Goal: Task Accomplishment & Management: Manage account settings

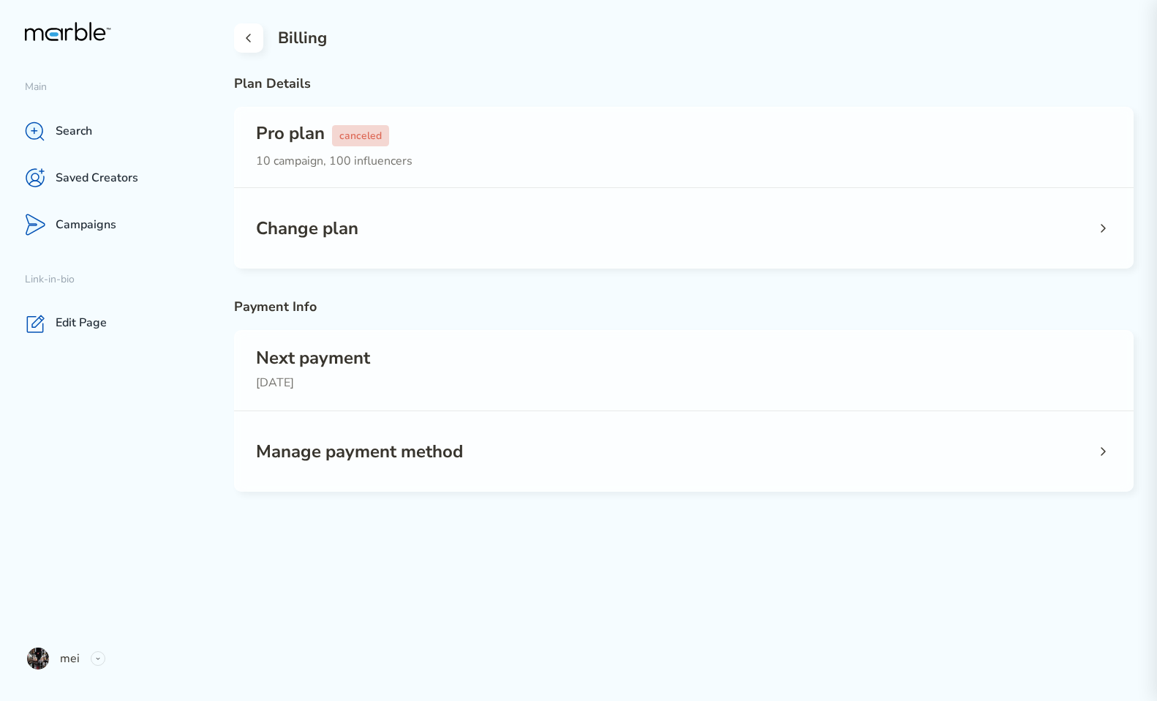
click at [241, 48] on button at bounding box center [248, 37] width 29 height 29
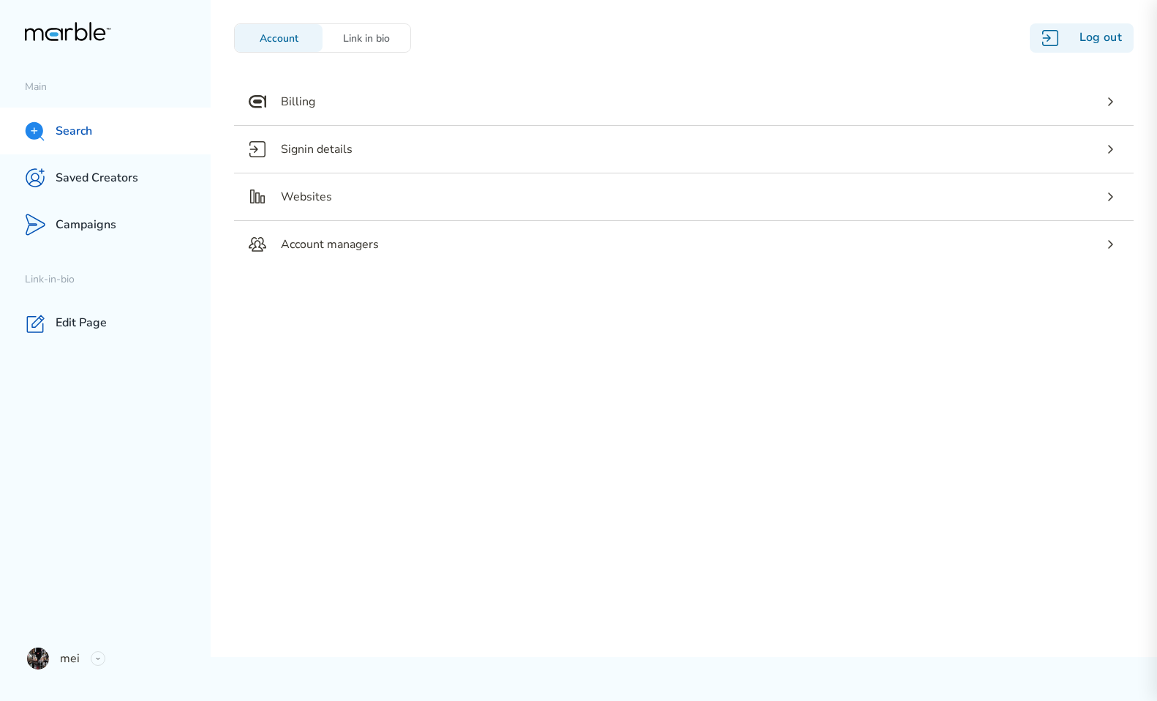
click at [82, 132] on p "Search" at bounding box center [74, 131] width 37 height 15
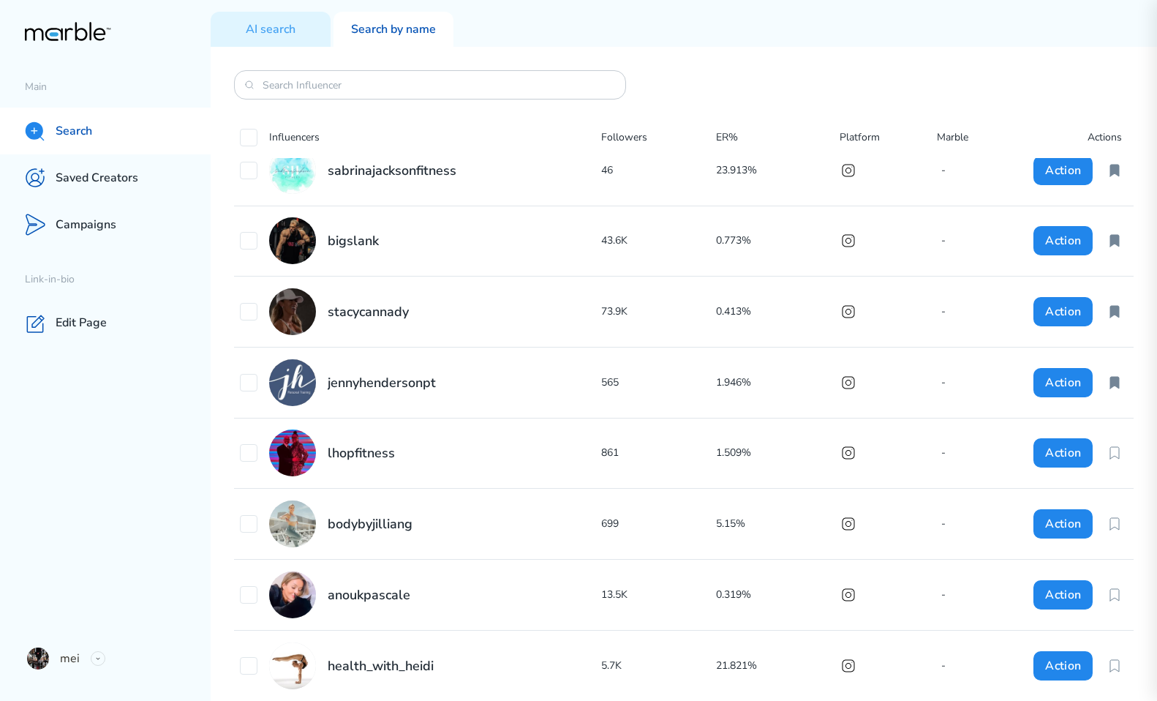
scroll to position [2345, 0]
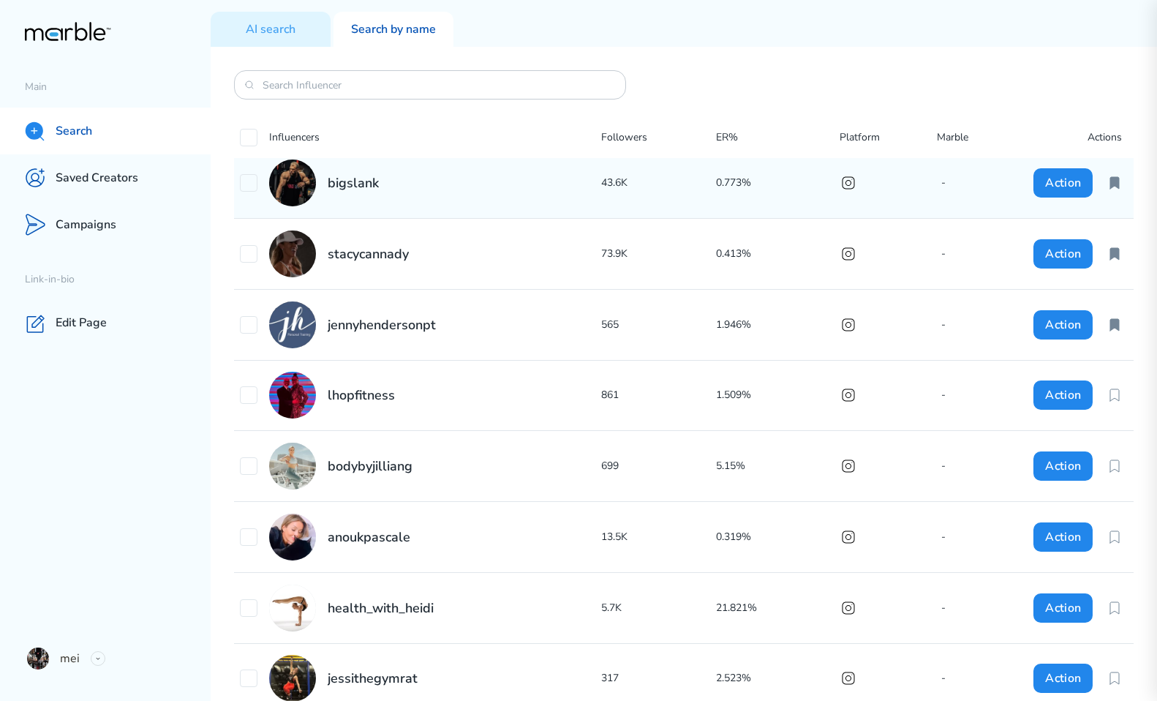
click at [462, 184] on div "bigslank" at bounding box center [420, 182] width 361 height 47
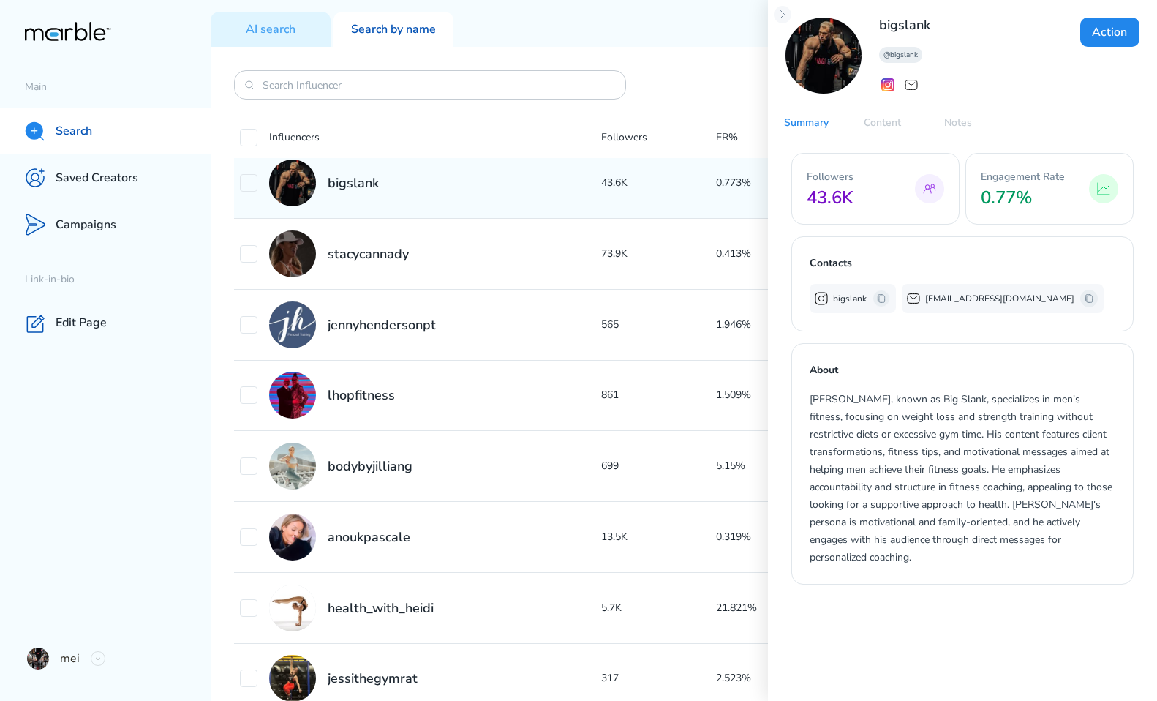
click at [1083, 297] on icon at bounding box center [1089, 299] width 12 height 12
click at [107, 184] on p "Saved Creators" at bounding box center [97, 177] width 83 height 15
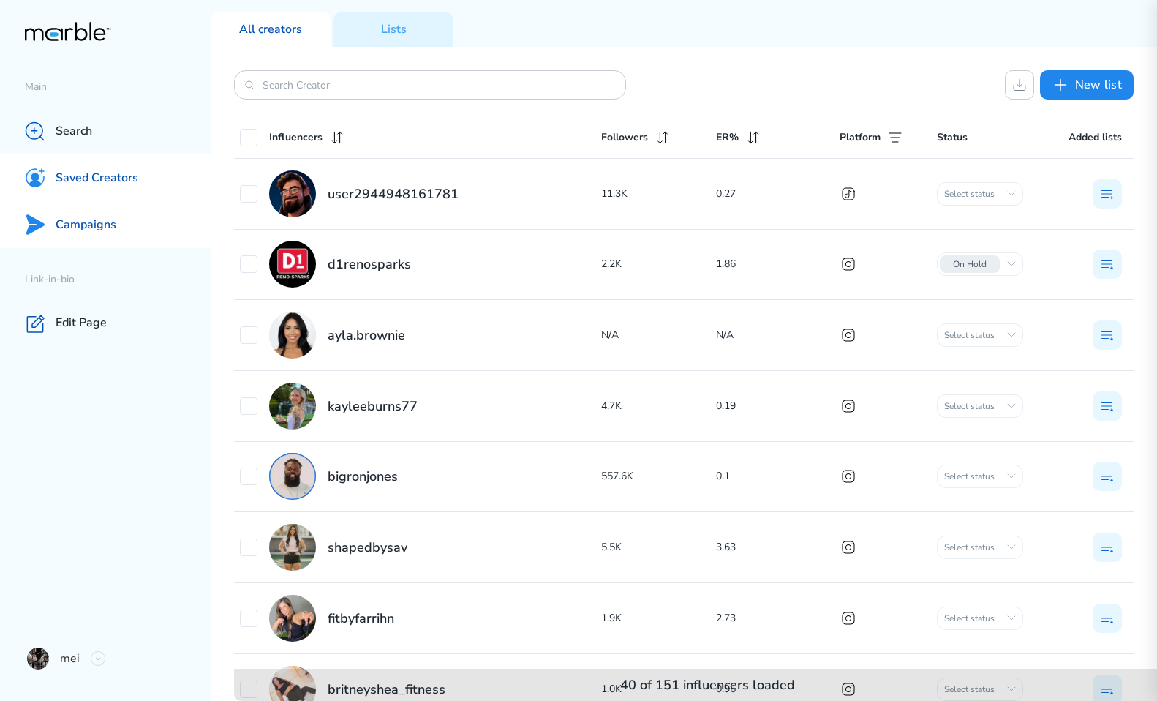
click at [116, 224] on div "Campaigns" at bounding box center [105, 224] width 211 height 47
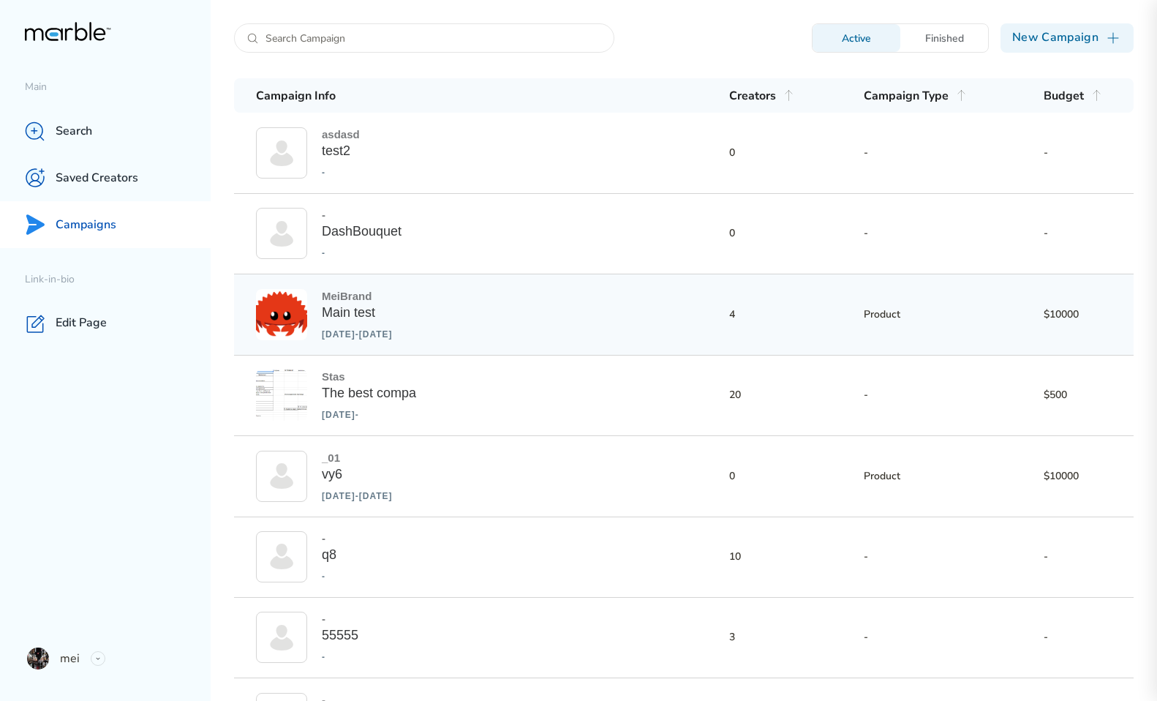
click at [646, 316] on div "MeiBrand Main test [DATE] - [DATE] 4 Product $10000" at bounding box center [684, 314] width 900 height 80
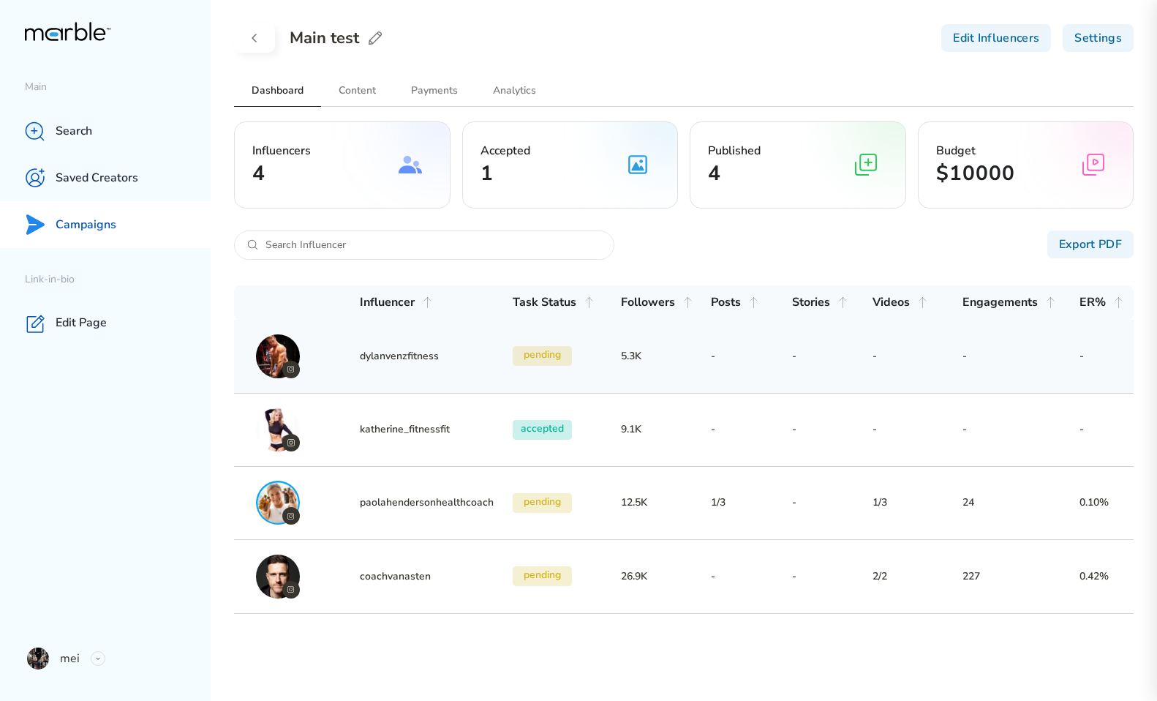
click at [734, 375] on div "dylanvenzfitness pending 5.3K - - - - -" at bounding box center [684, 356] width 900 height 73
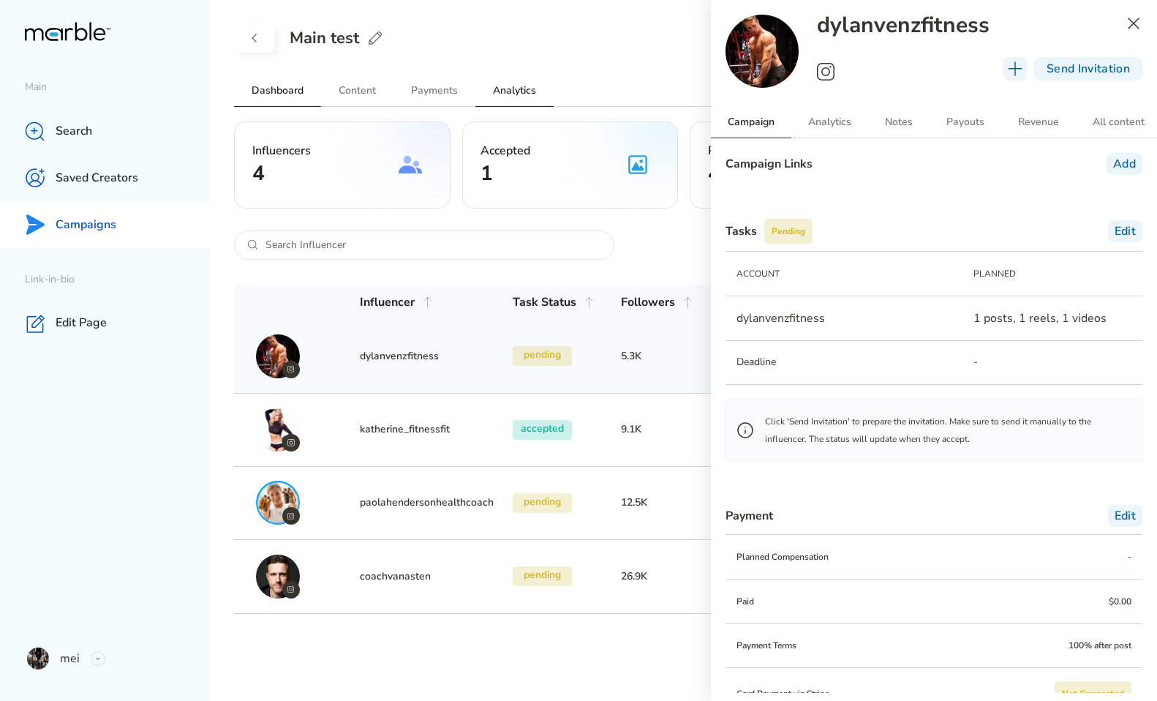
click at [502, 99] on h2 "Analytics" at bounding box center [514, 90] width 78 height 31
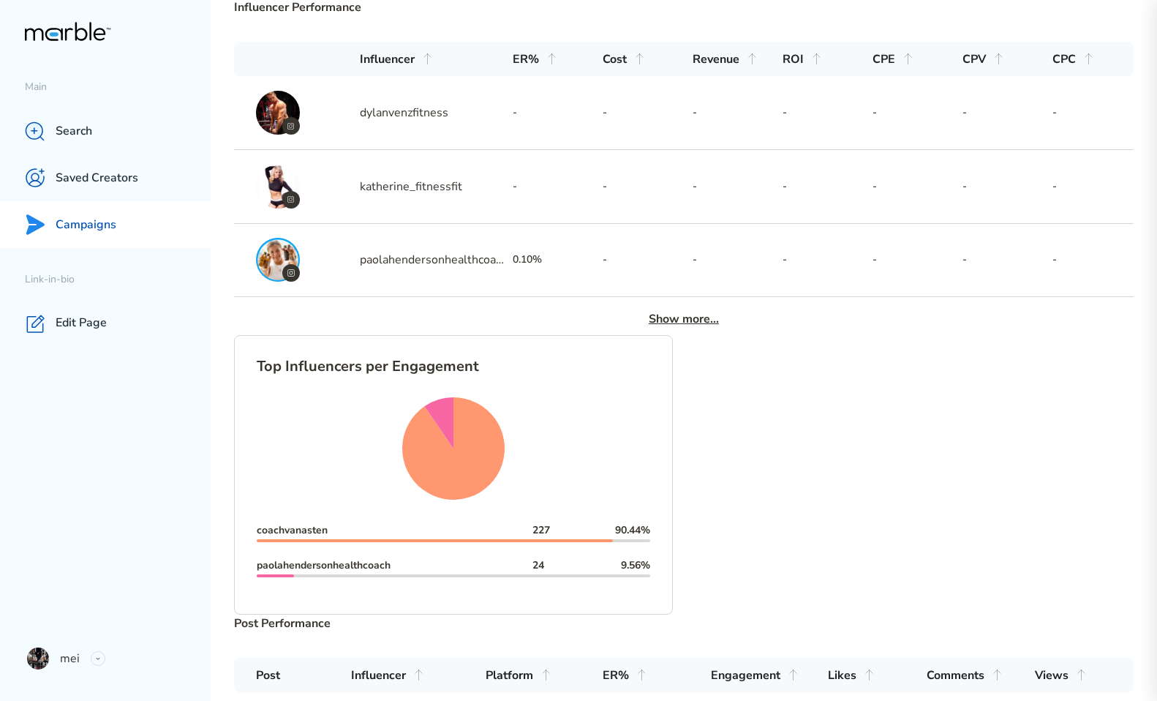
scroll to position [1159, 0]
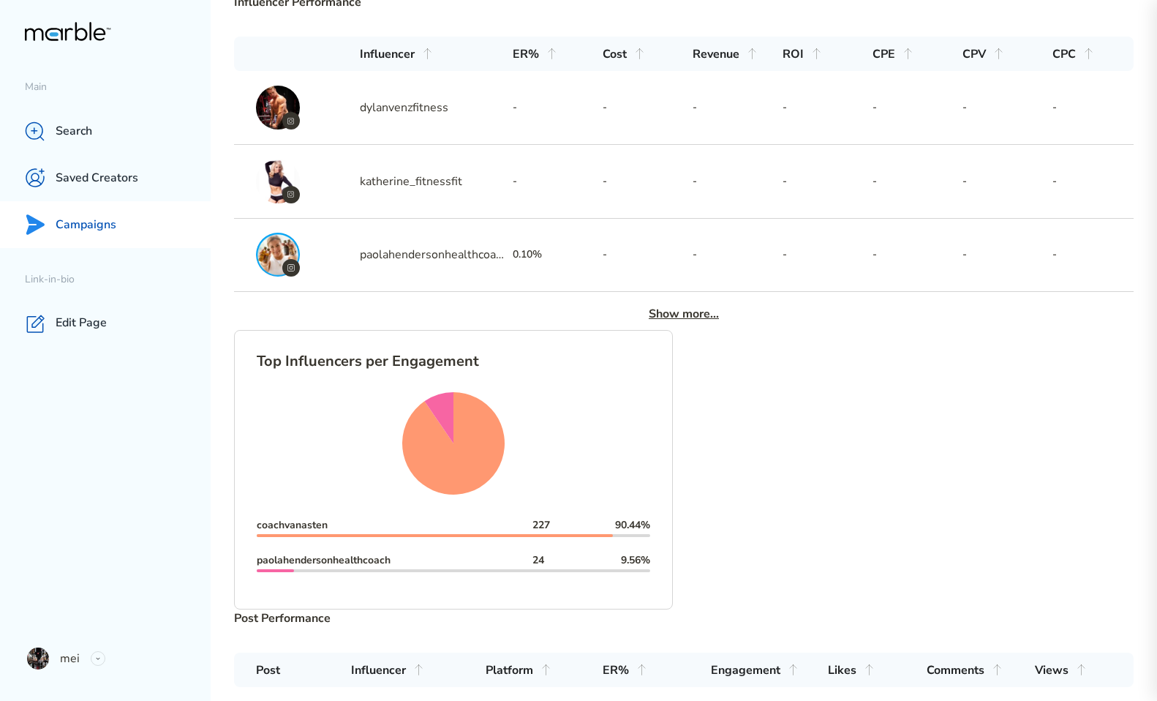
click at [691, 306] on h3 "Show more..." at bounding box center [684, 314] width 70 height 18
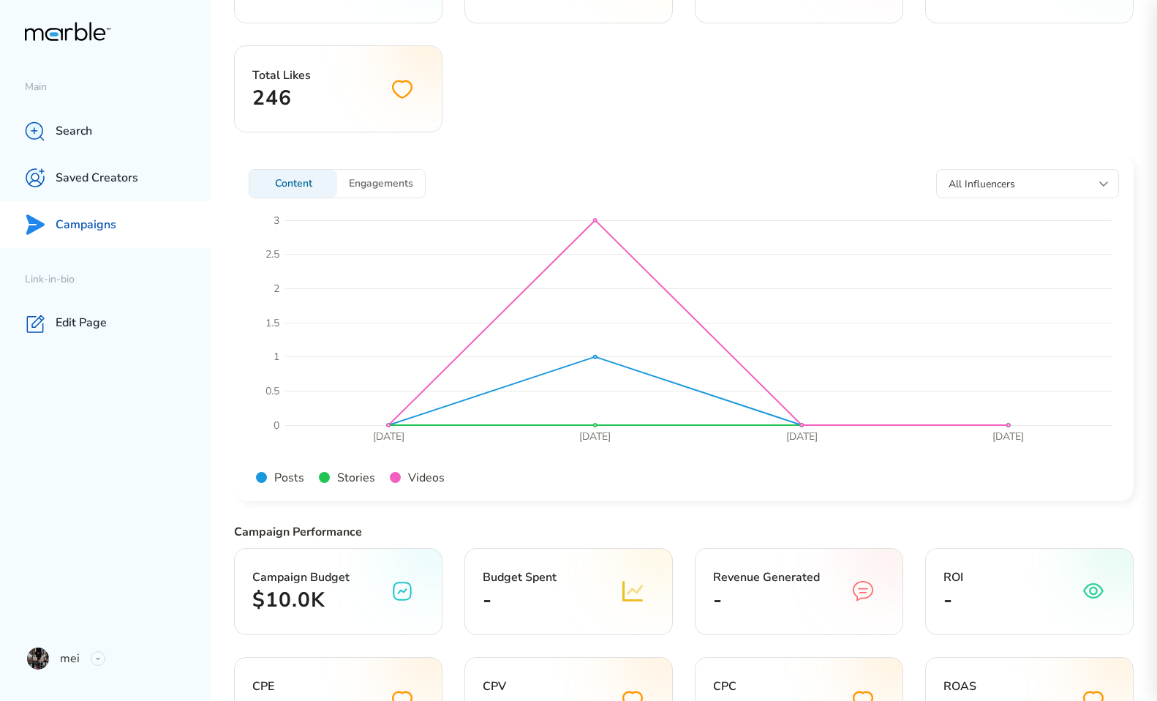
scroll to position [0, 0]
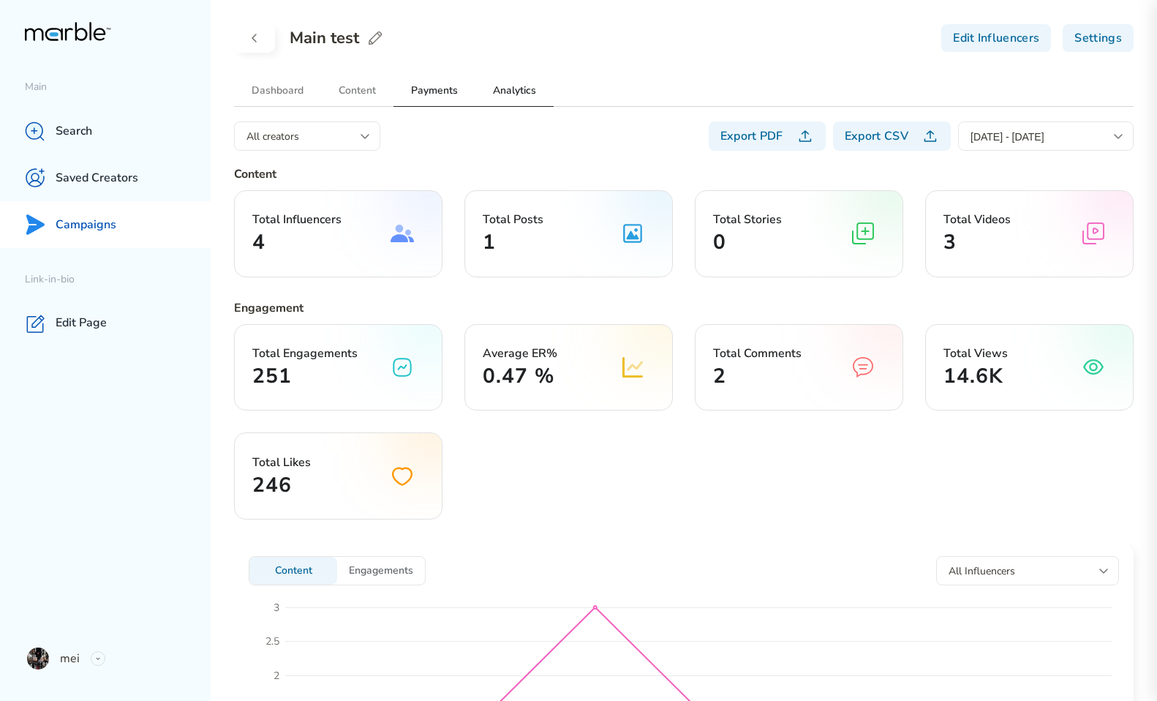
click at [447, 94] on h2 "Payments" at bounding box center [435, 90] width 82 height 31
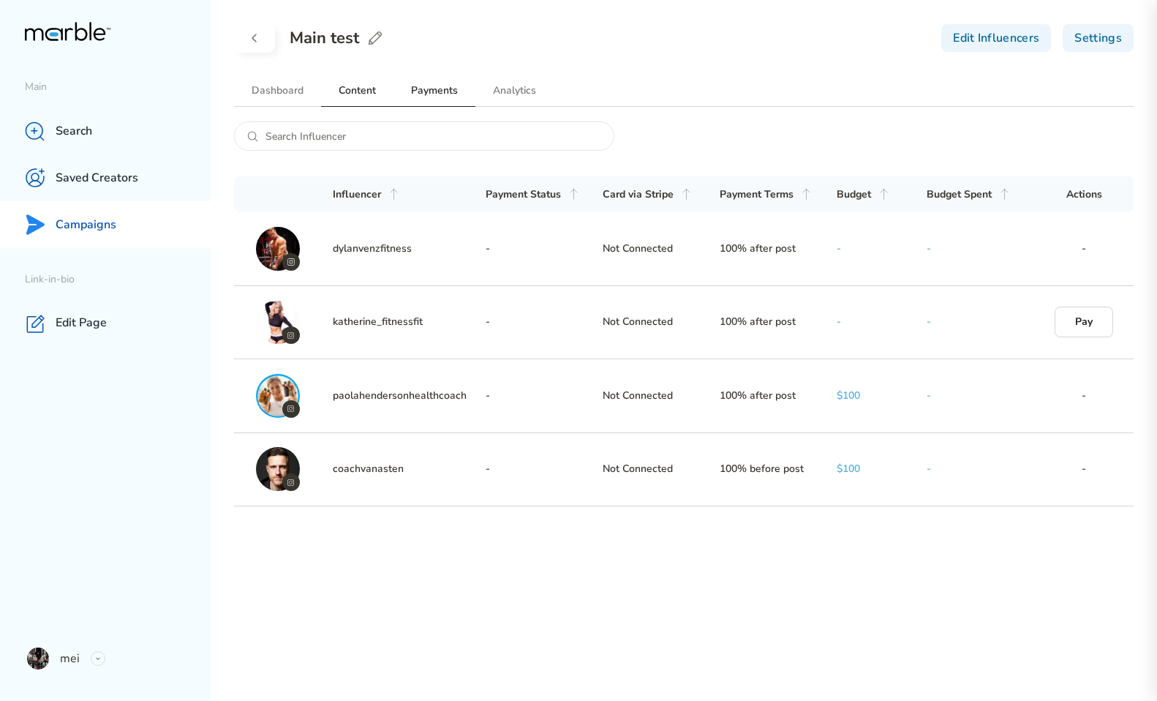
click at [379, 93] on h2 "Content" at bounding box center [357, 90] width 72 height 31
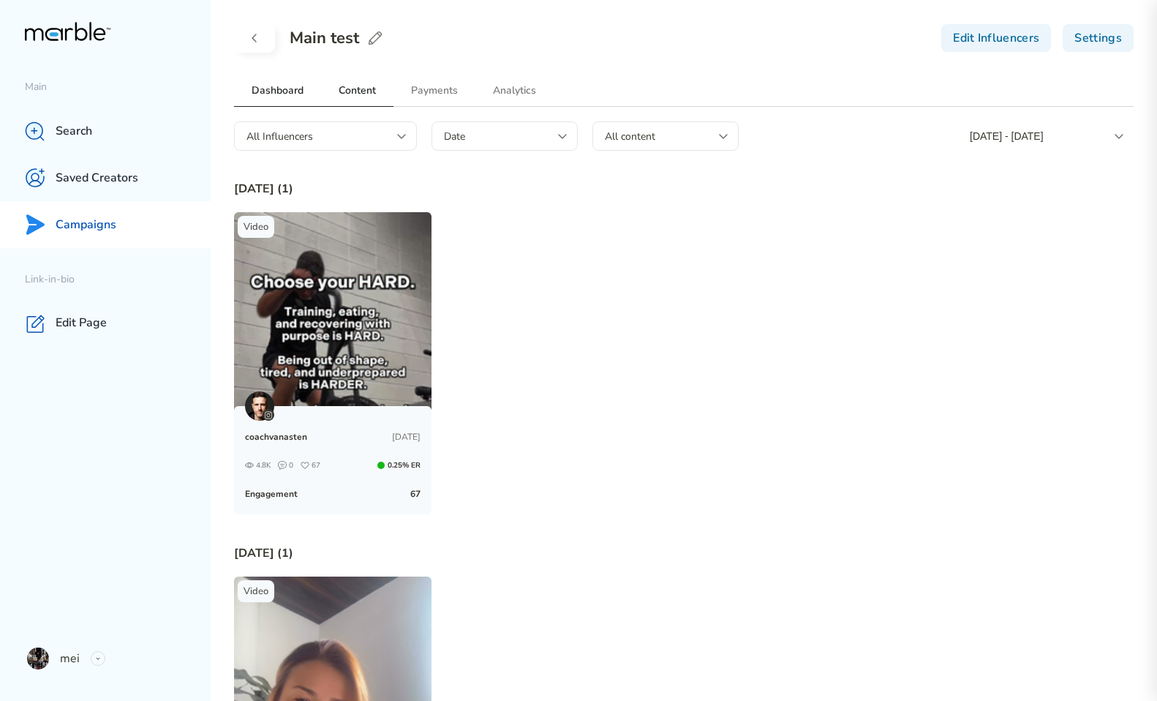
click at [281, 86] on h2 "Dashboard" at bounding box center [277, 90] width 87 height 31
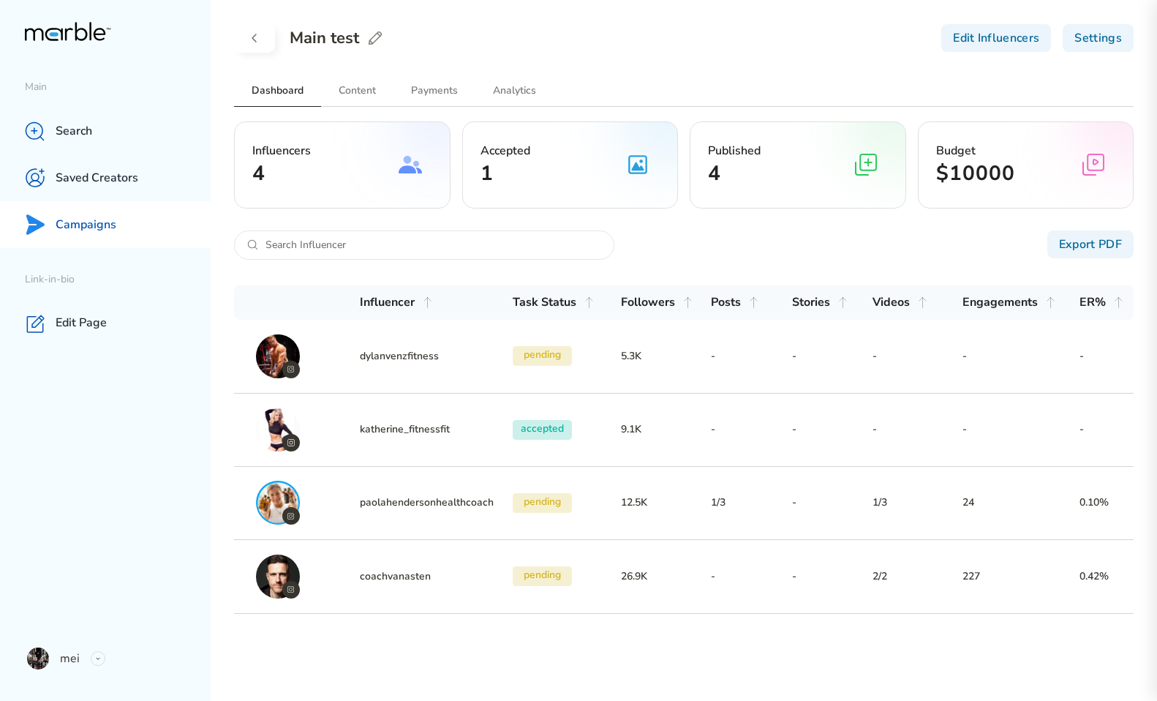
click at [129, 233] on div "Campaigns" at bounding box center [105, 224] width 211 height 47
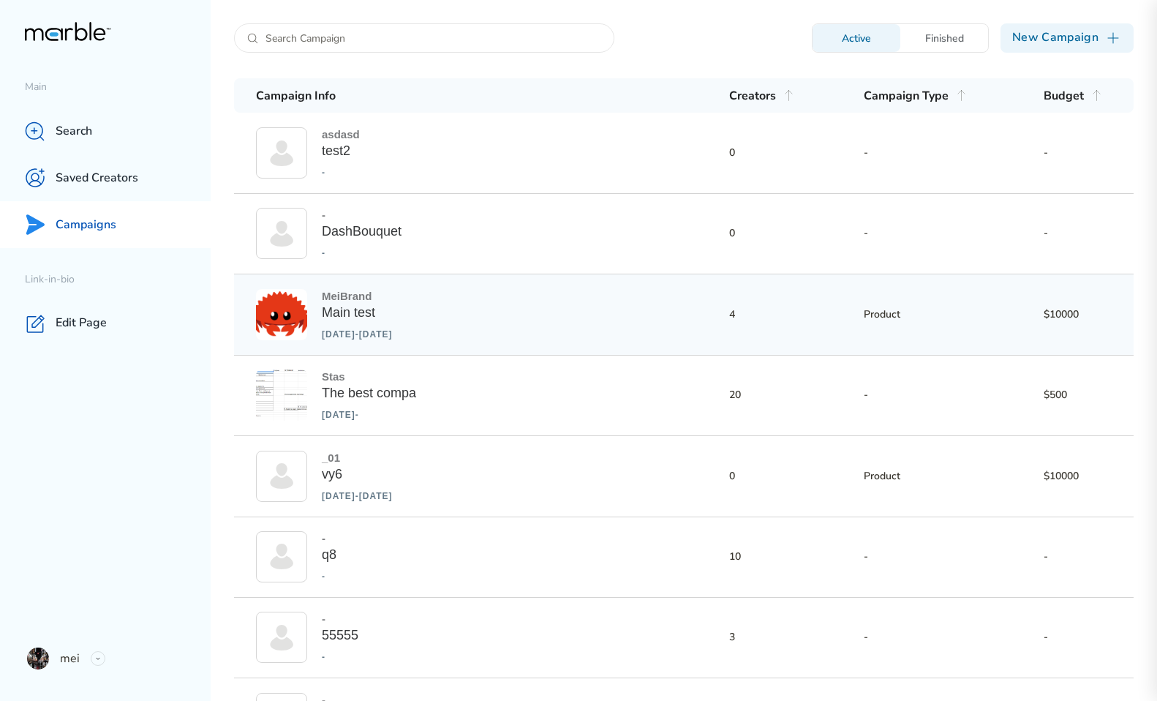
click at [362, 336] on div "[DATE] - [DATE]" at bounding box center [357, 334] width 71 height 12
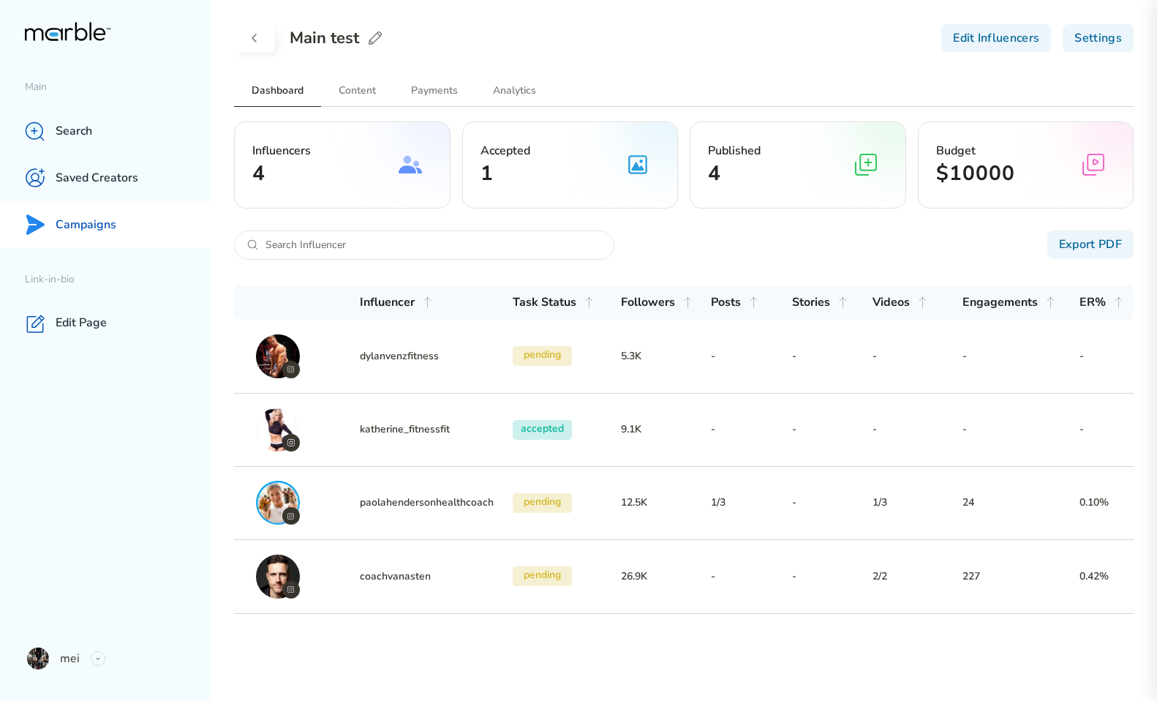
click at [1097, 37] on div "Settings" at bounding box center [1098, 38] width 71 height 28
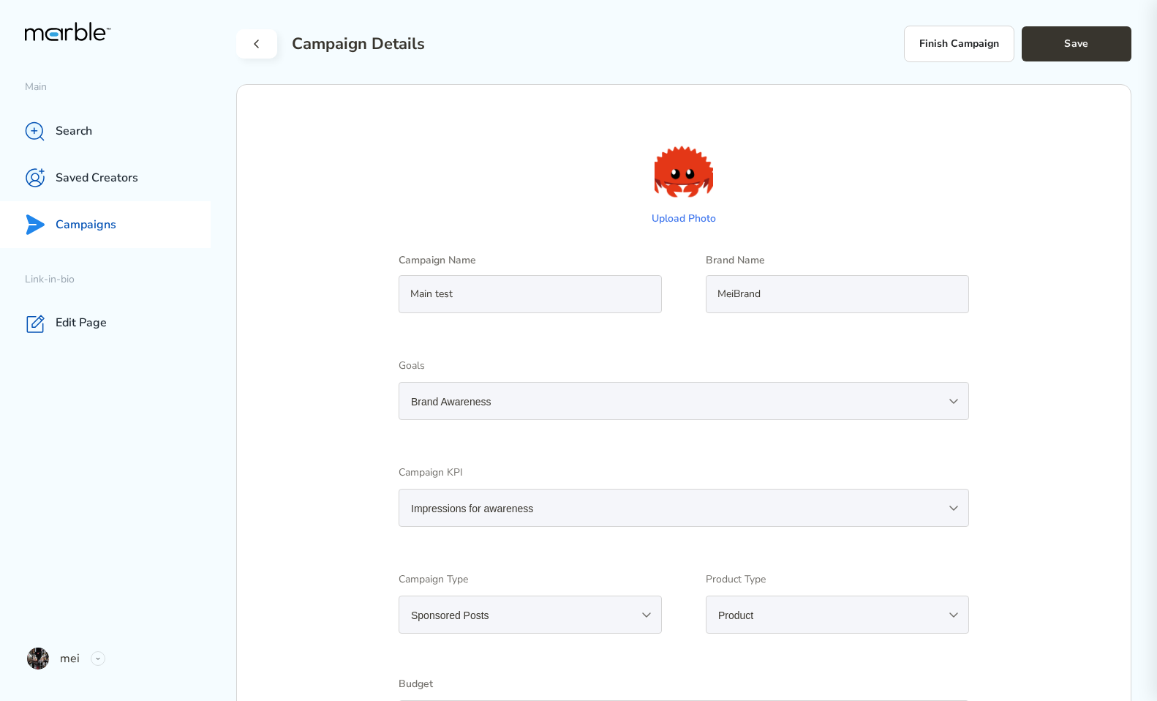
click at [266, 43] on button at bounding box center [256, 43] width 41 height 29
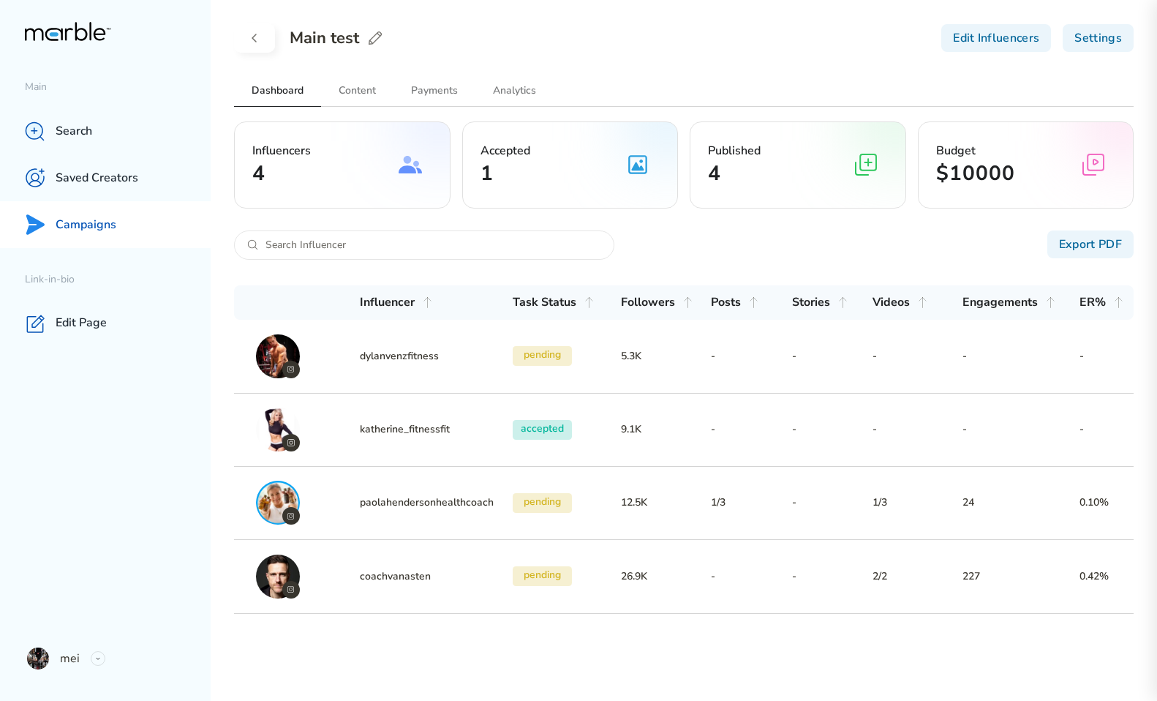
click at [990, 41] on div "Edit Influencers" at bounding box center [996, 38] width 110 height 28
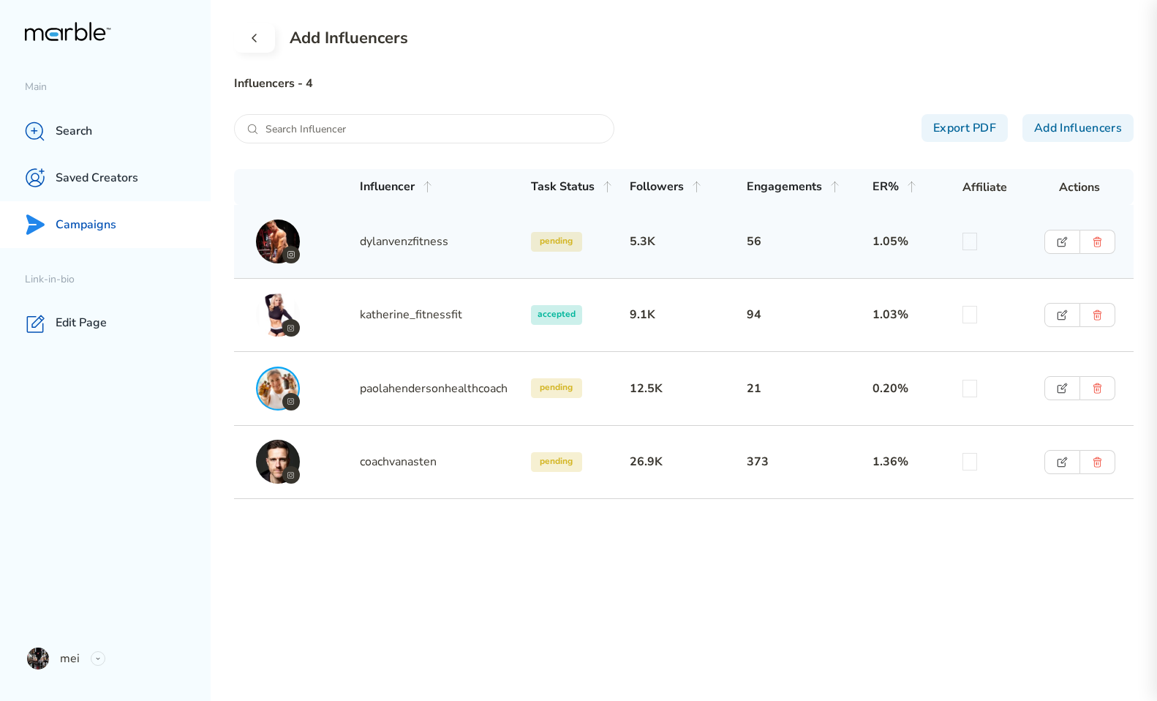
click at [256, 43] on icon at bounding box center [255, 38] width 18 height 18
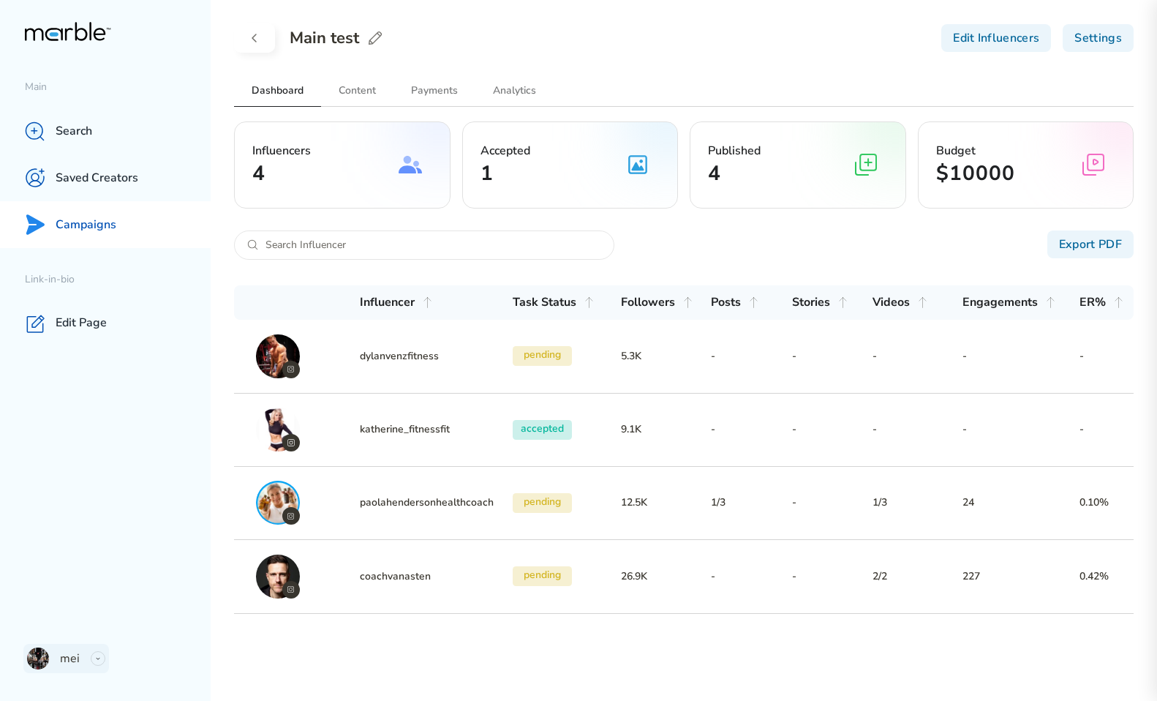
click at [99, 653] on div at bounding box center [98, 658] width 15 height 15
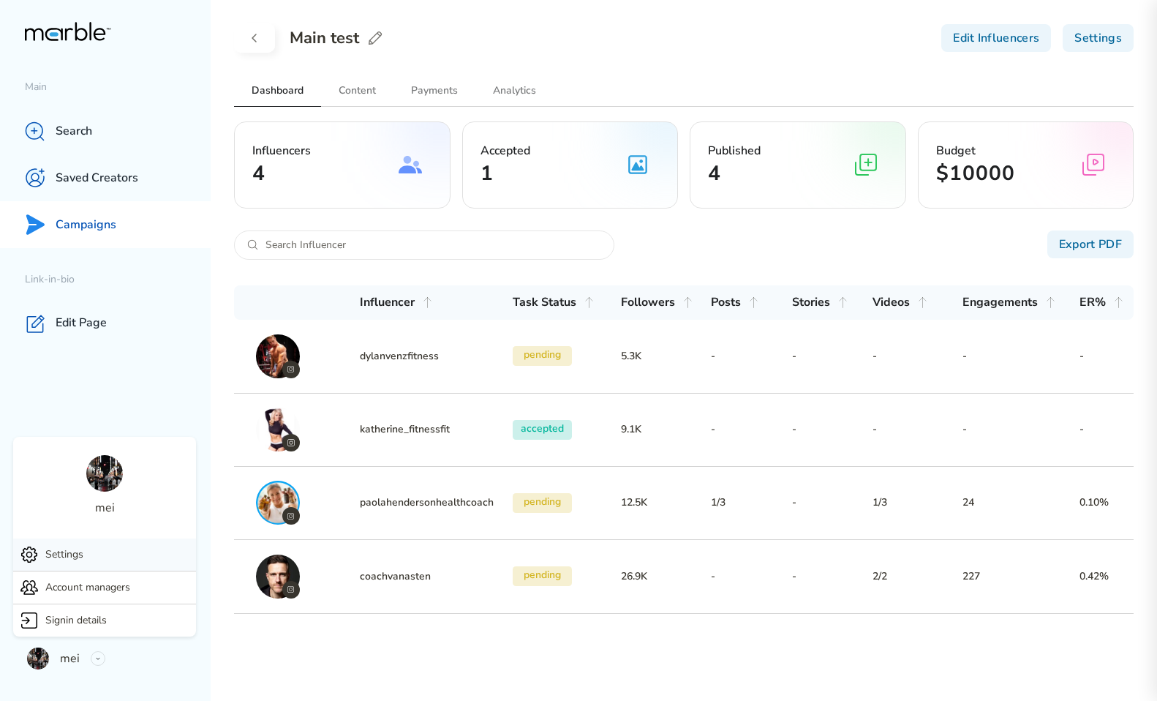
click at [111, 552] on div "Settings" at bounding box center [104, 554] width 183 height 32
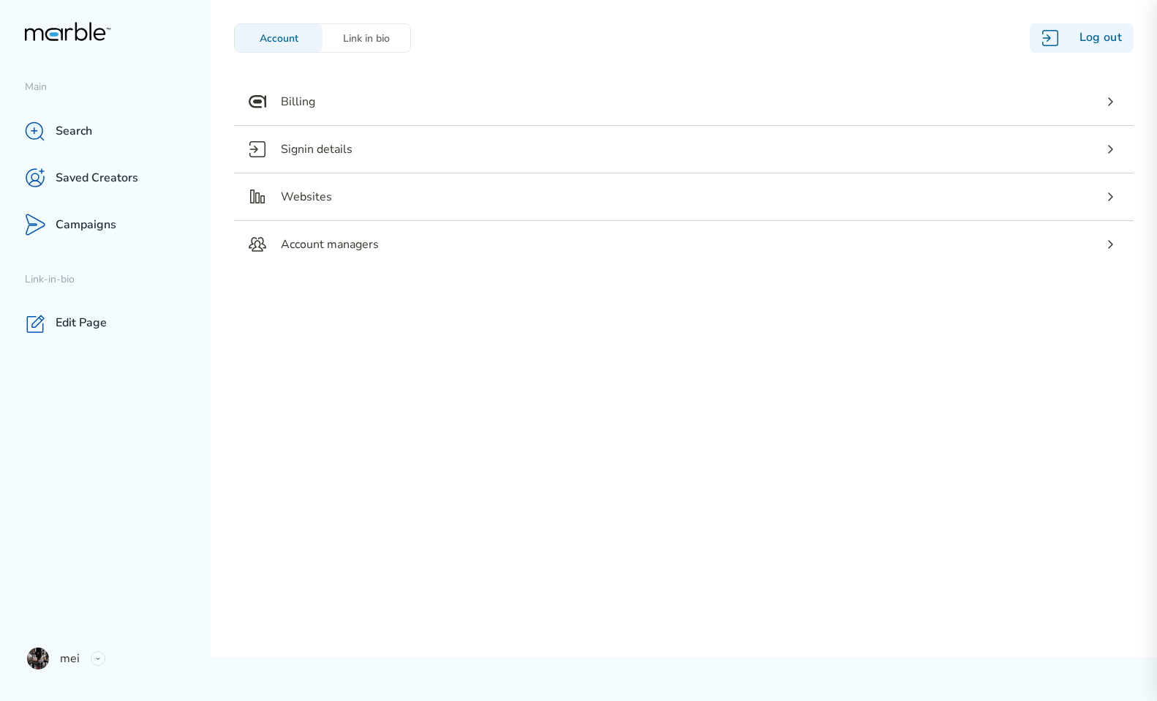
click at [384, 31] on div "Link in bio" at bounding box center [367, 38] width 88 height 14
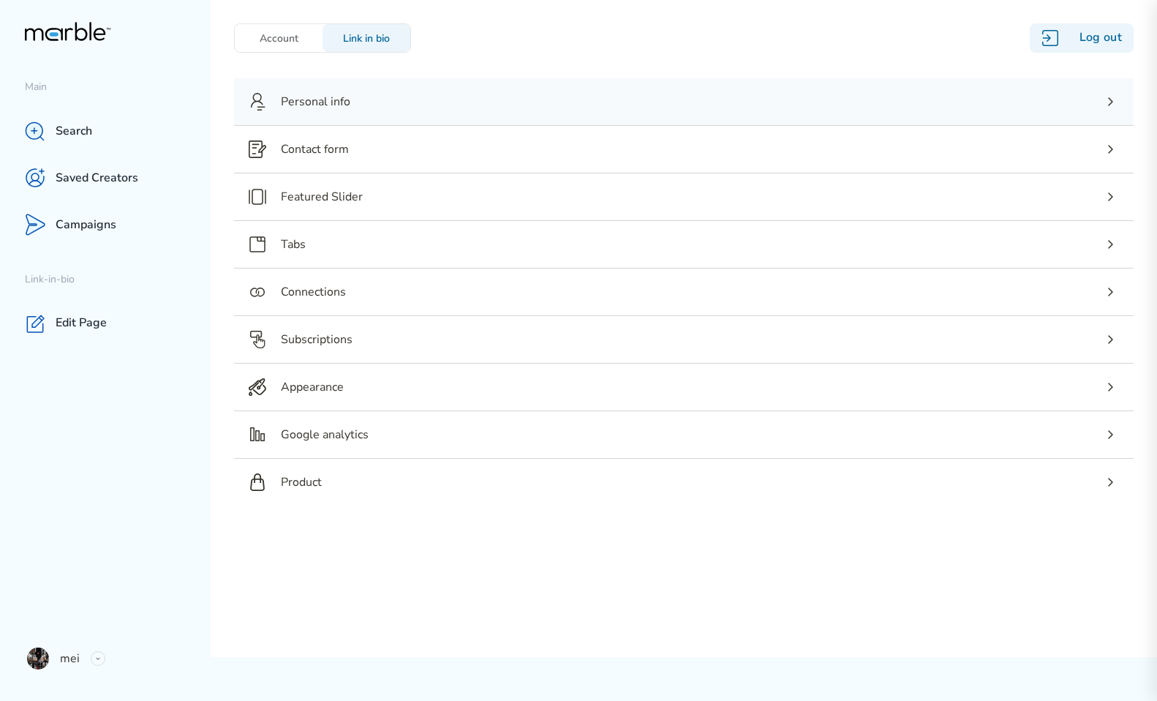
click at [360, 106] on div "Personal info" at bounding box center [684, 101] width 900 height 47
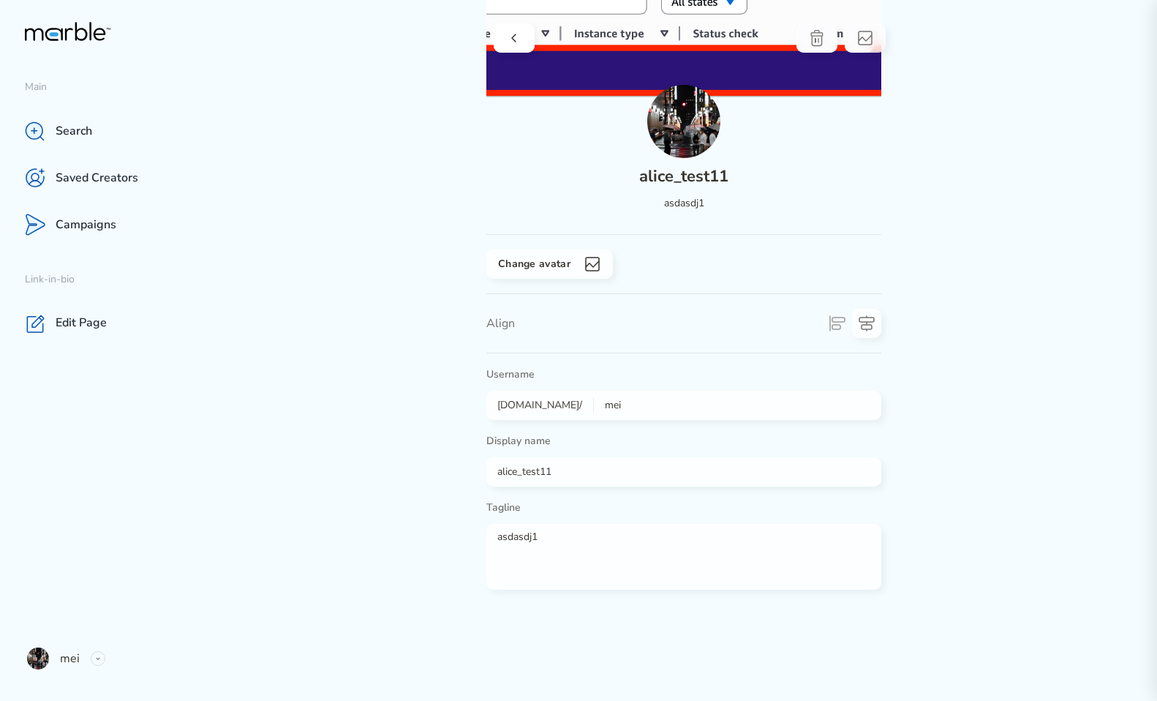
click at [516, 41] on icon at bounding box center [513, 38] width 5 height 9
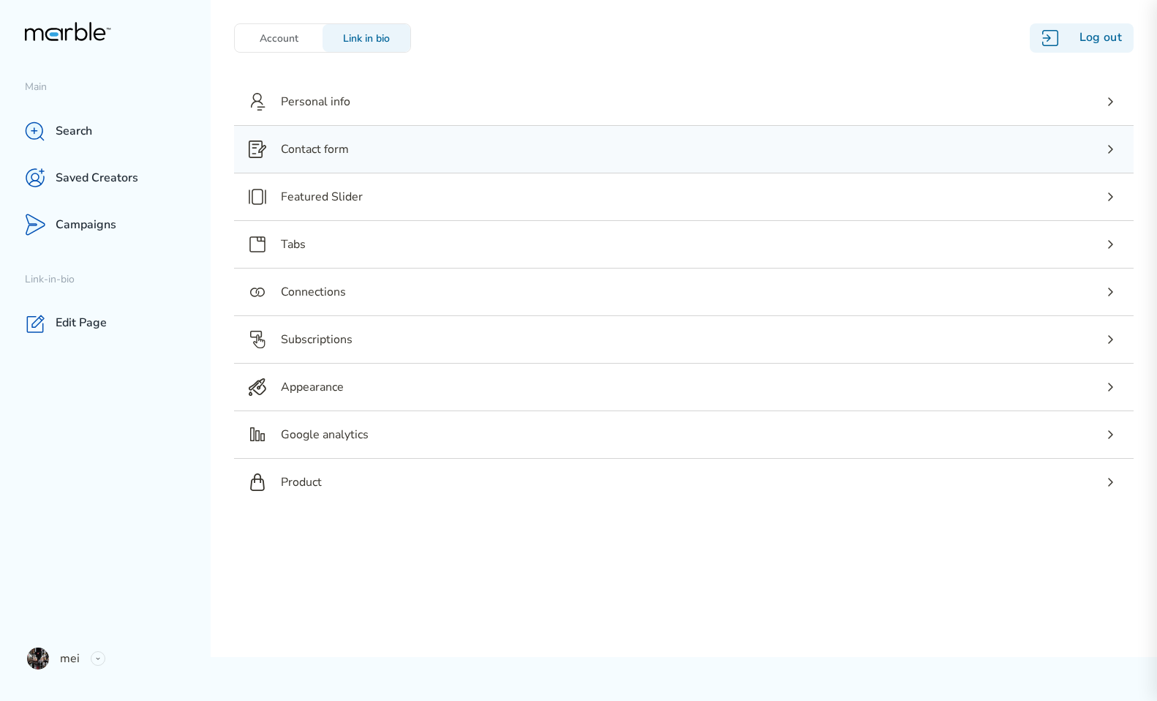
click at [329, 157] on p "Contact form" at bounding box center [315, 149] width 68 height 18
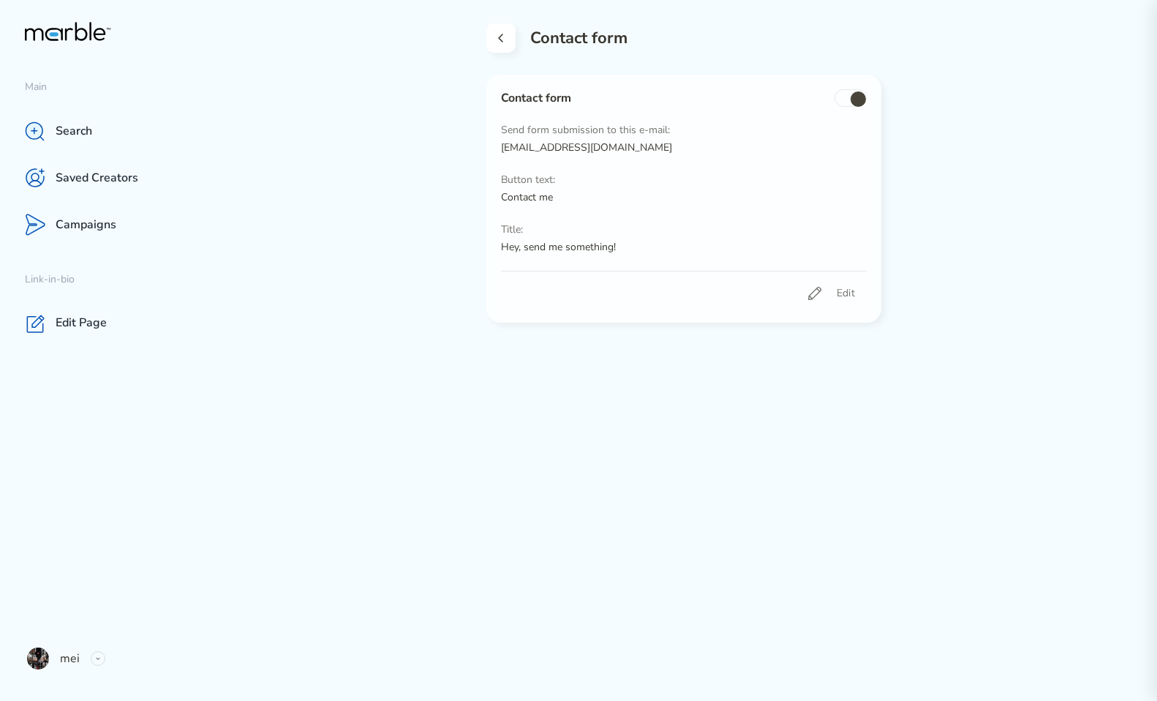
click at [504, 46] on icon at bounding box center [501, 38] width 18 height 18
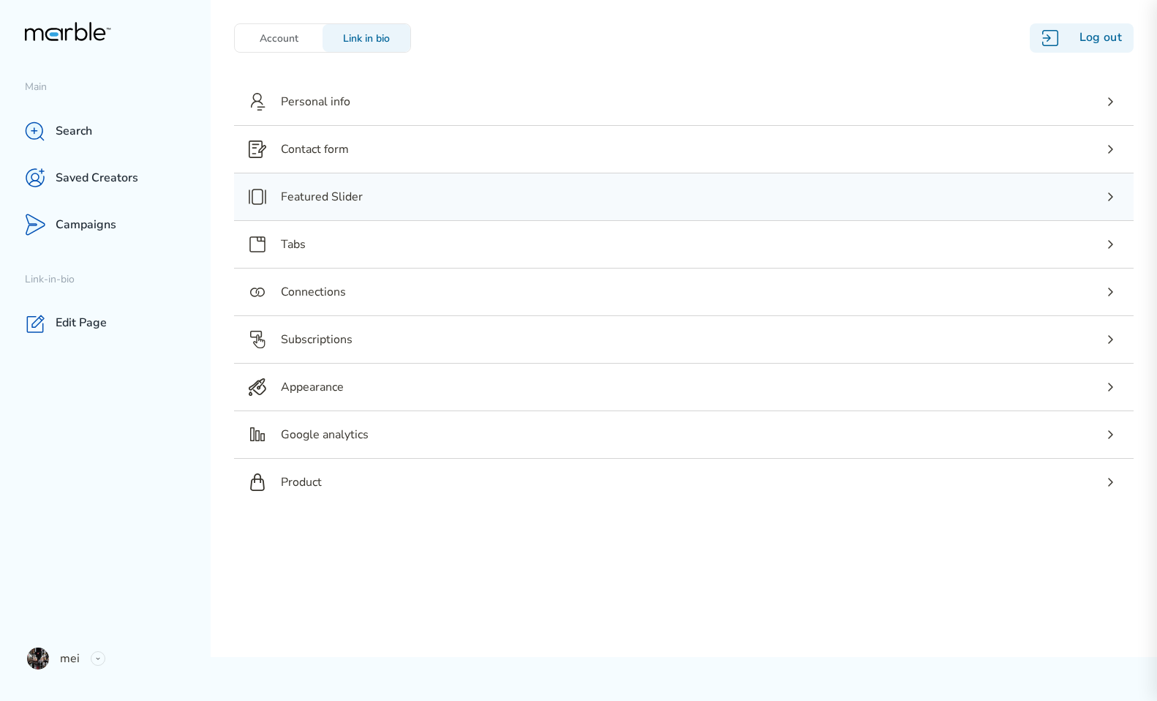
click at [394, 187] on div "Featured Slider" at bounding box center [684, 196] width 900 height 47
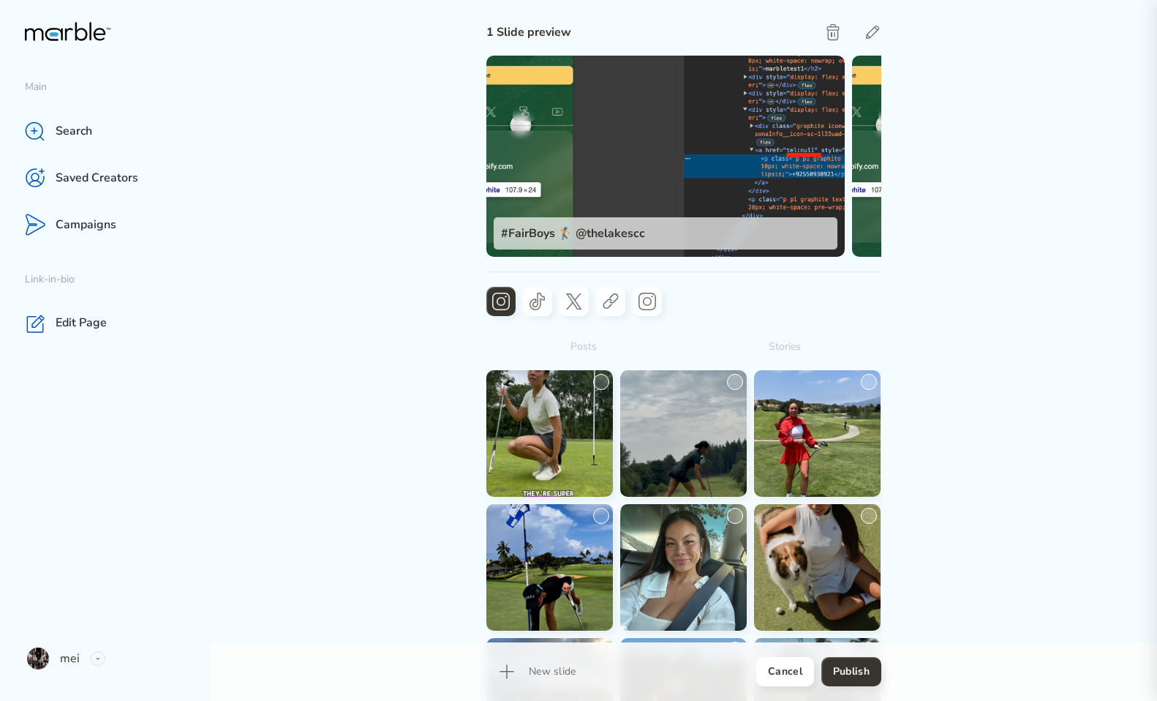
scroll to position [1472, 384]
click at [773, 671] on h4 "Cancel" at bounding box center [785, 672] width 34 height 18
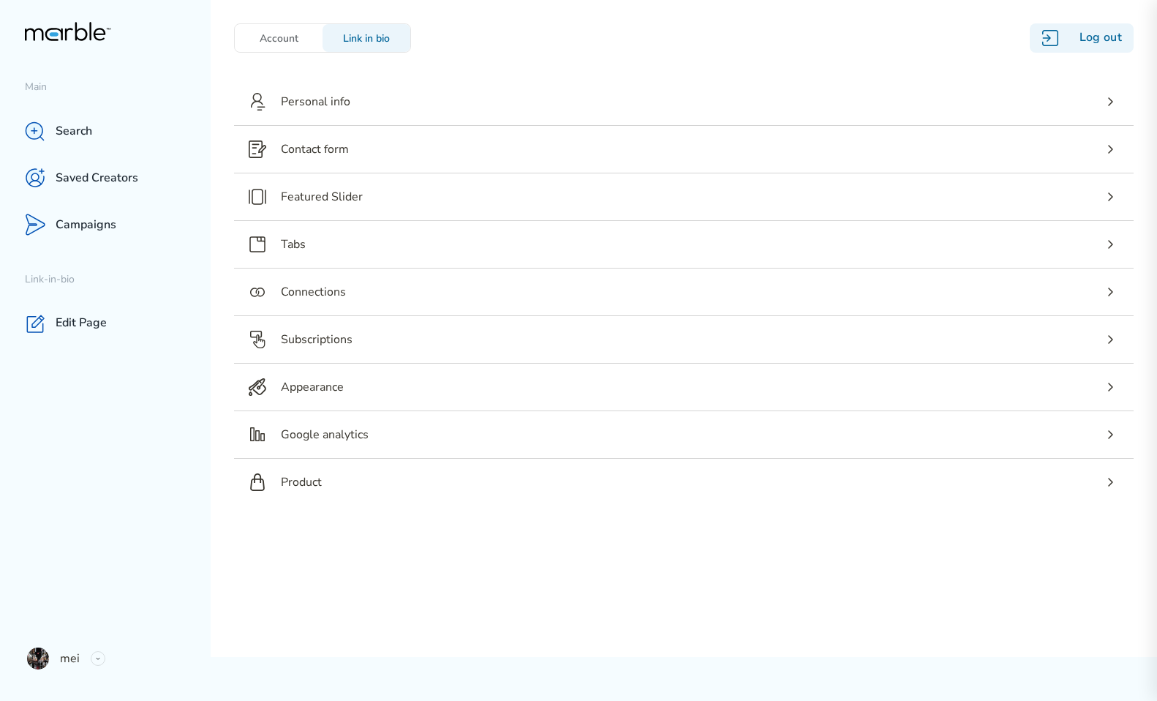
click at [271, 29] on div "Account" at bounding box center [279, 38] width 88 height 28
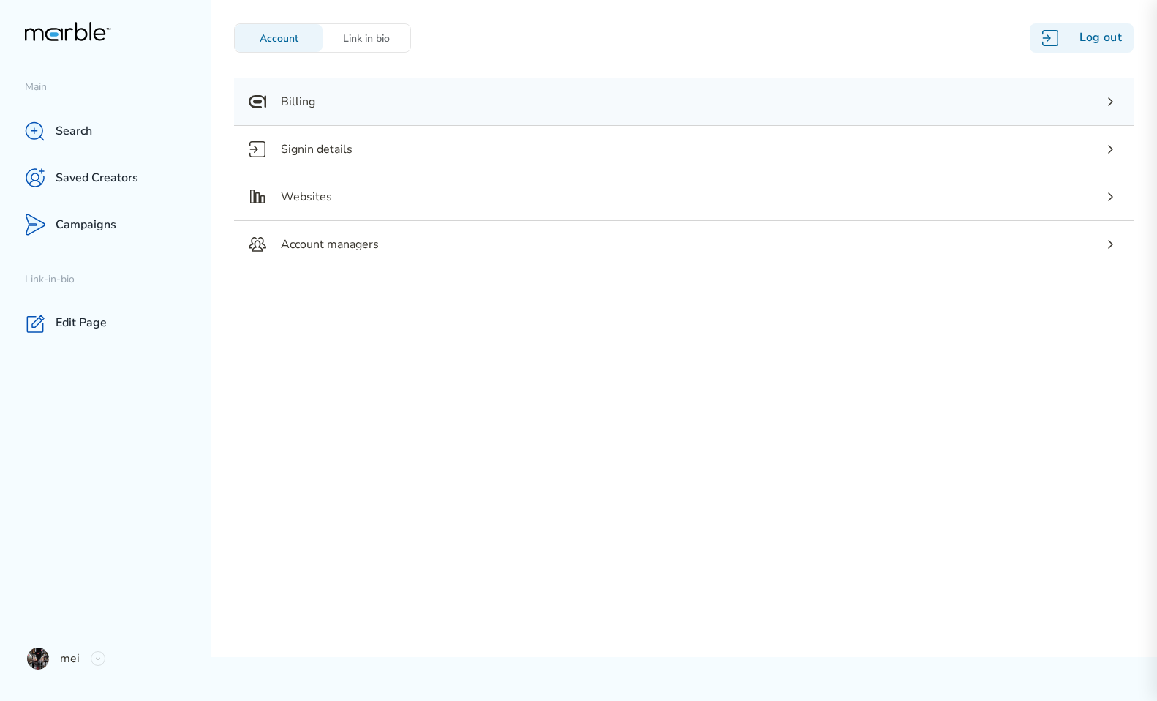
click at [271, 102] on div "Billing" at bounding box center [684, 101] width 900 height 47
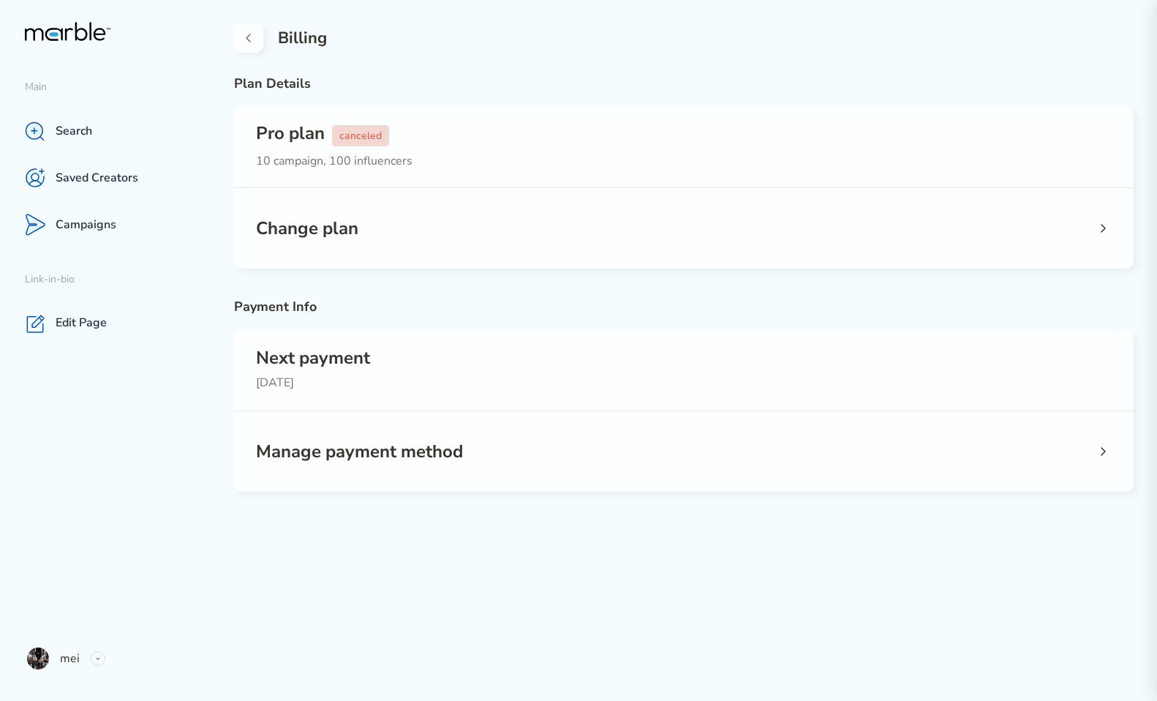
click at [473, 148] on div "Pro plan canceled 10 campaign, 100 influencers" at bounding box center [684, 147] width 900 height 80
click at [443, 244] on div "Change plan" at bounding box center [684, 228] width 900 height 80
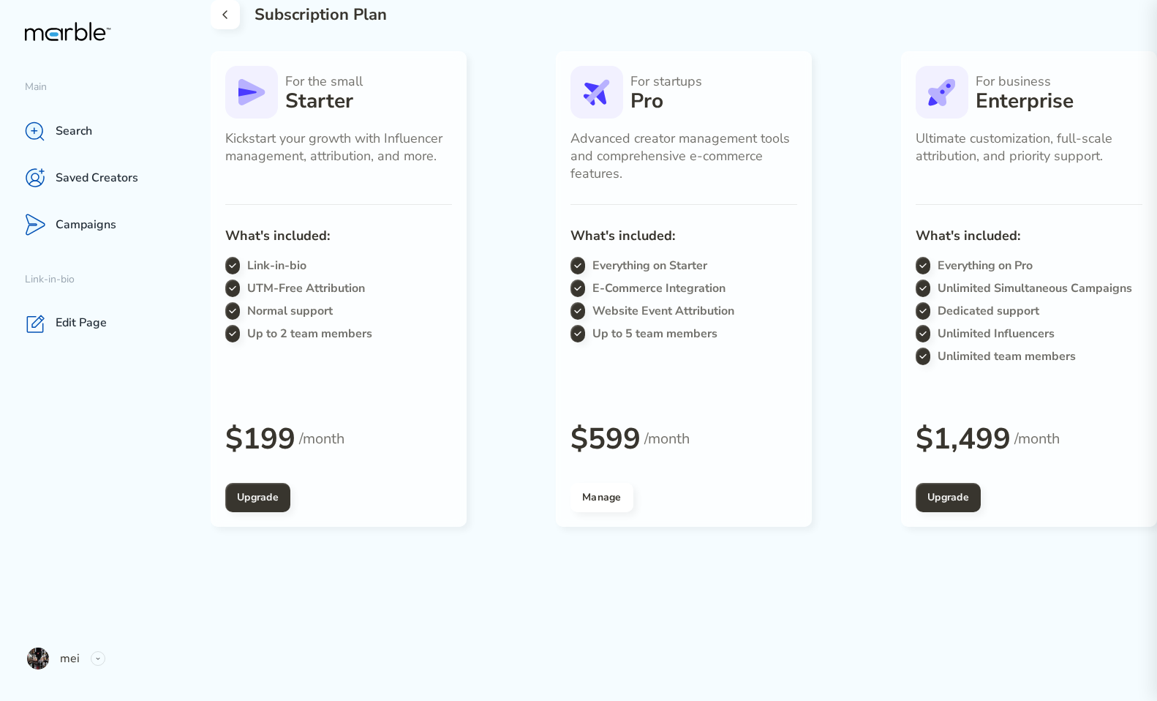
click at [228, 20] on icon at bounding box center [226, 15] width 18 height 18
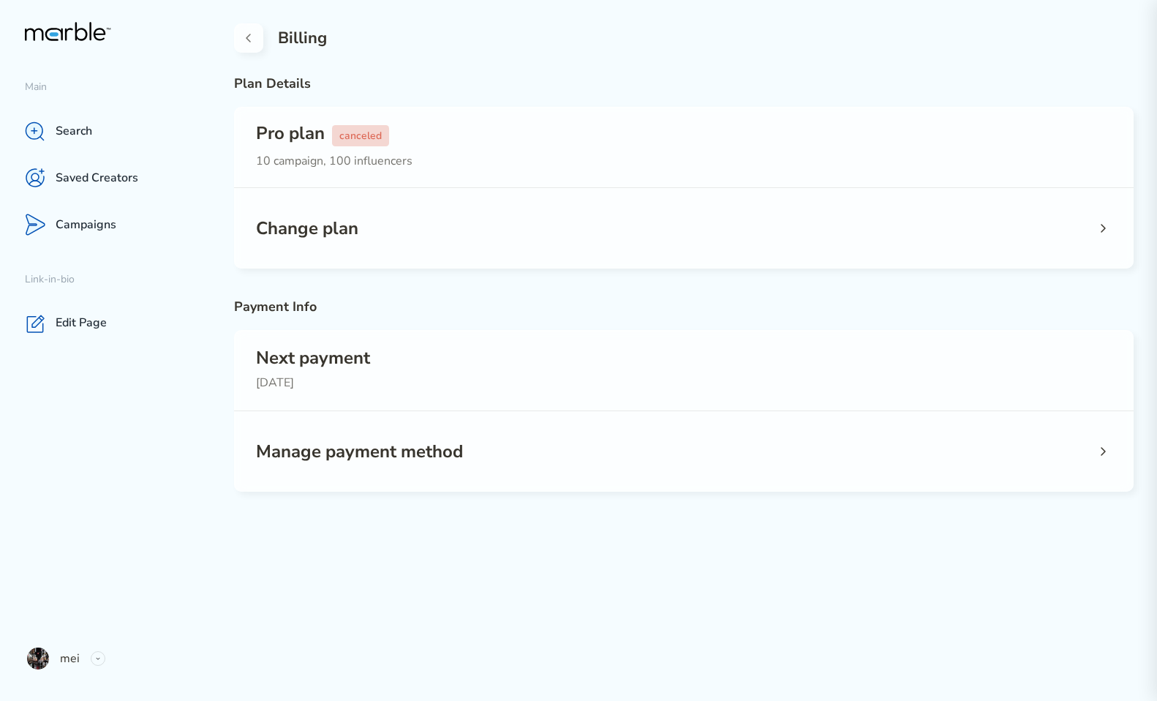
click at [496, 363] on h3 "Next payment" at bounding box center [684, 358] width 856 height 18
click at [449, 219] on div "Change plan" at bounding box center [684, 228] width 900 height 80
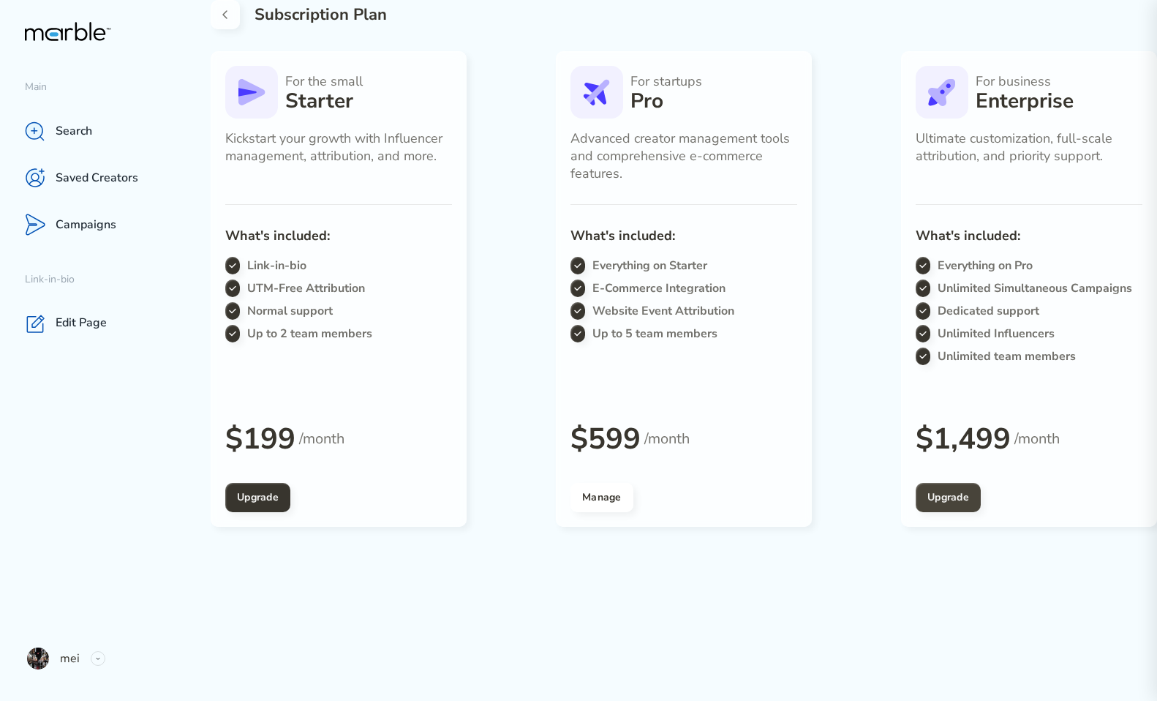
click at [955, 506] on button "Upgrade" at bounding box center [948, 497] width 65 height 29
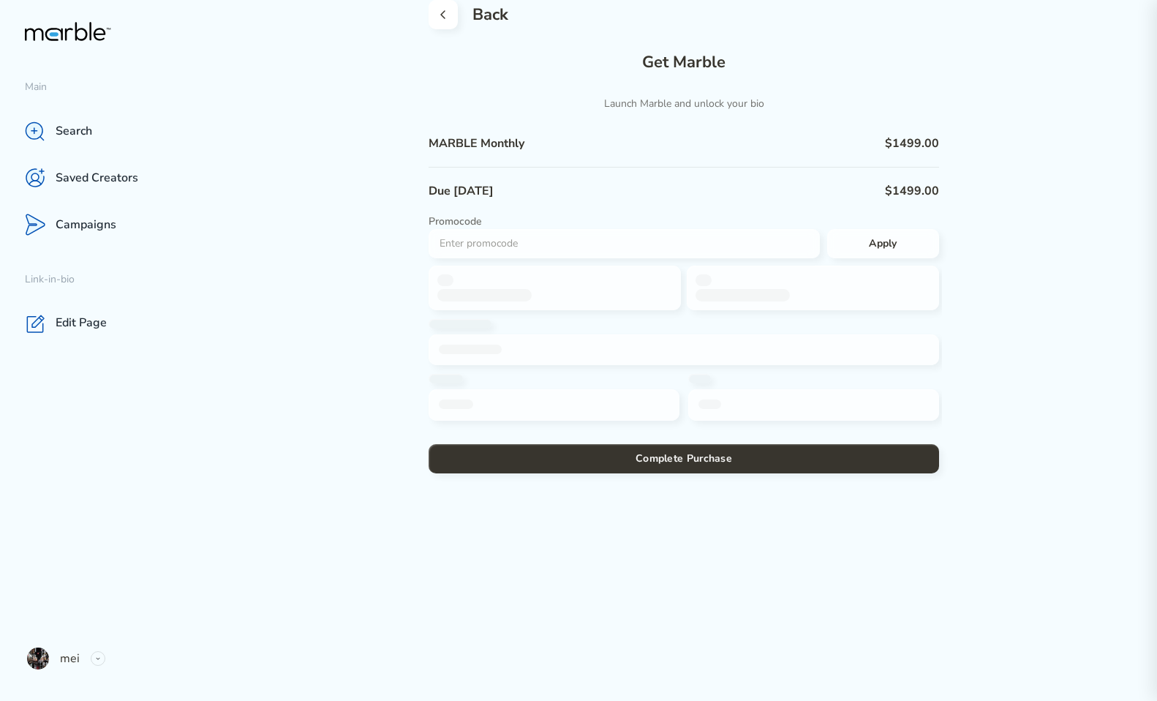
click at [446, 11] on icon at bounding box center [444, 15] width 18 height 18
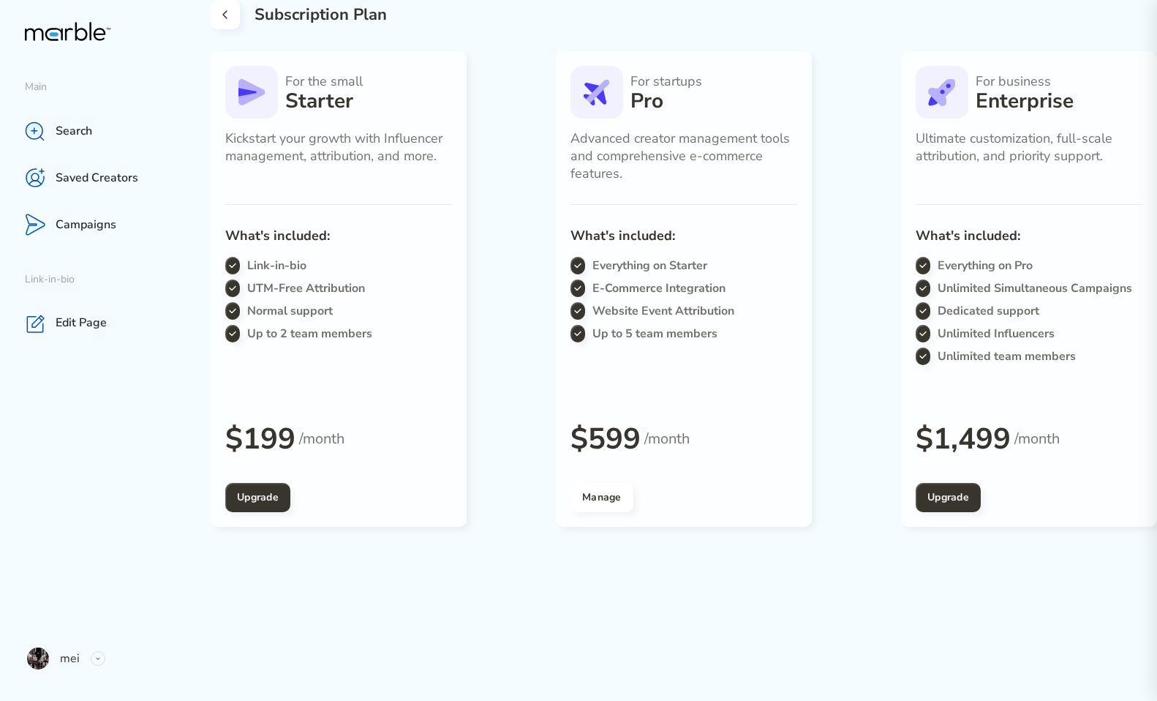
click at [228, 15] on icon at bounding box center [226, 15] width 18 height 18
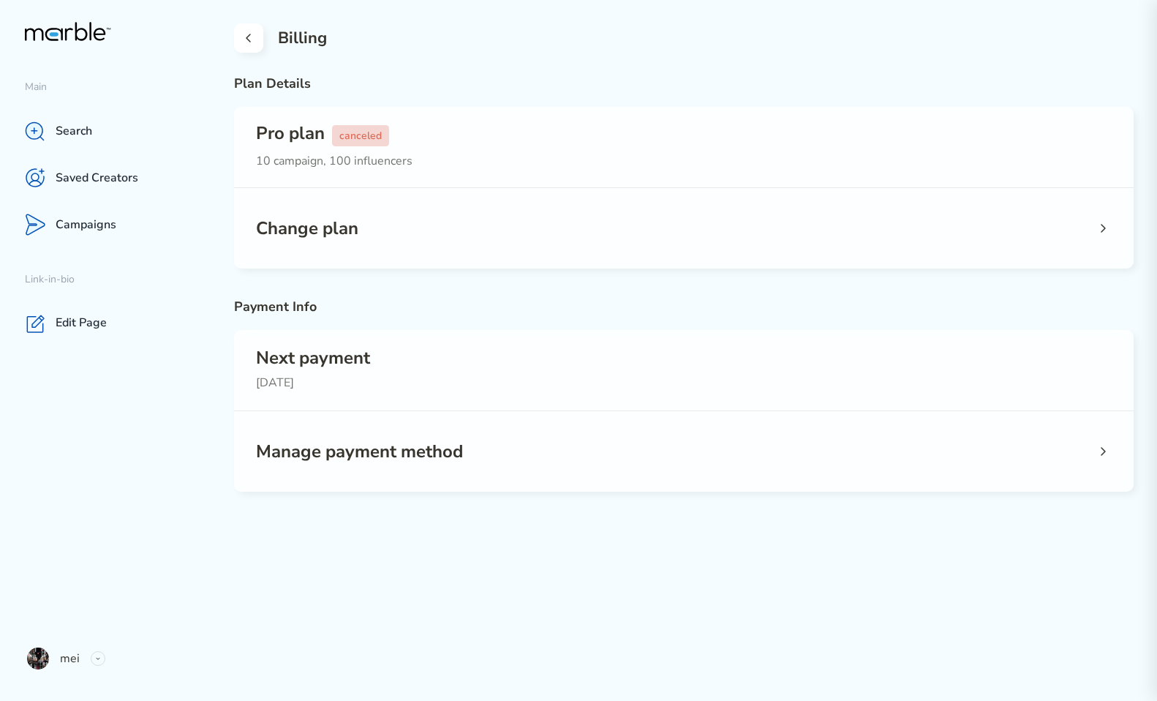
click at [253, 43] on icon at bounding box center [249, 38] width 18 height 18
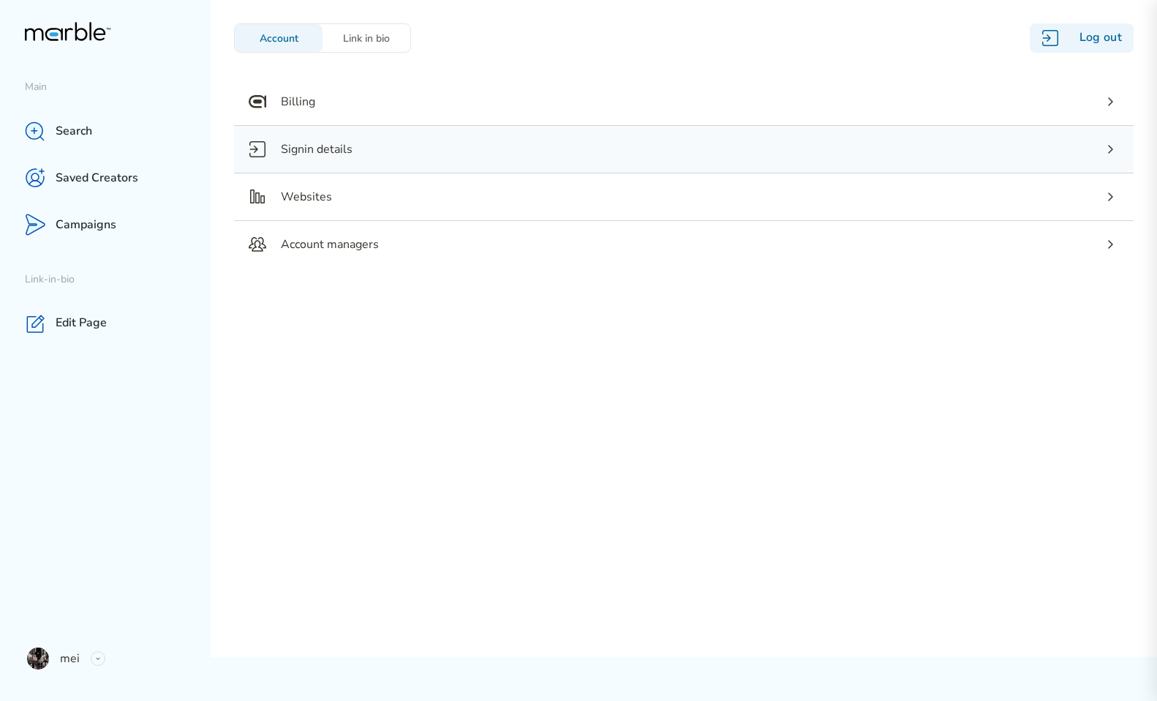
click at [380, 140] on div "Signin details" at bounding box center [684, 149] width 900 height 47
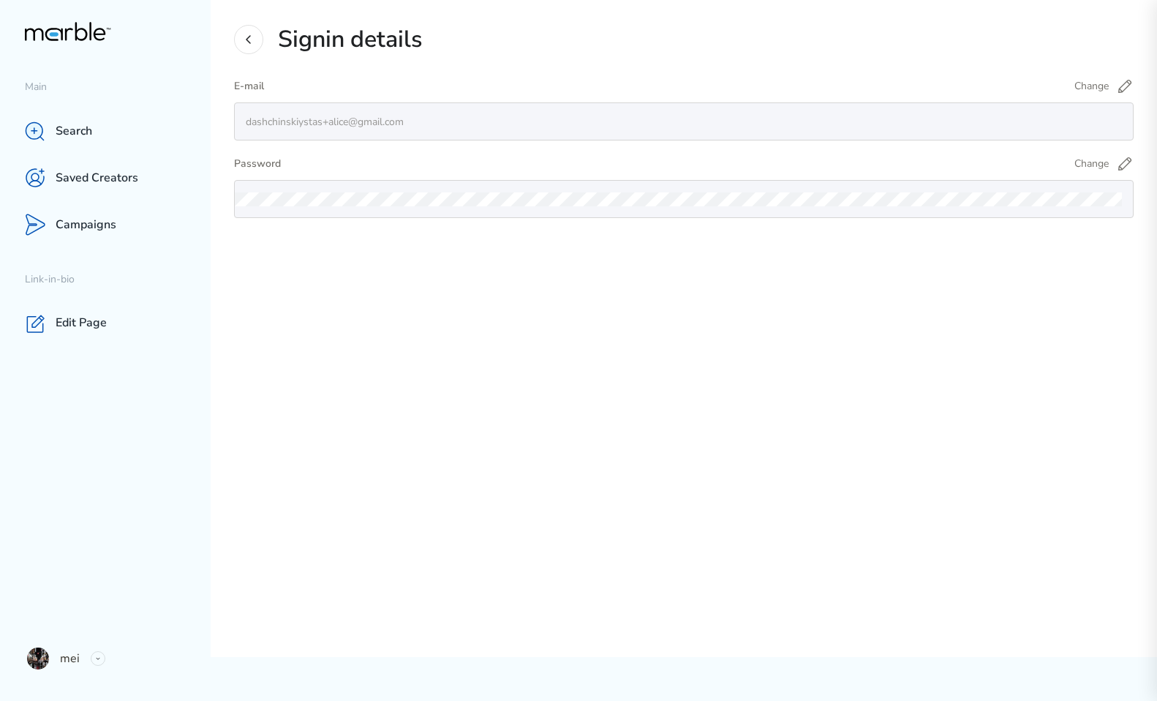
click at [253, 40] on icon at bounding box center [249, 40] width 18 height 18
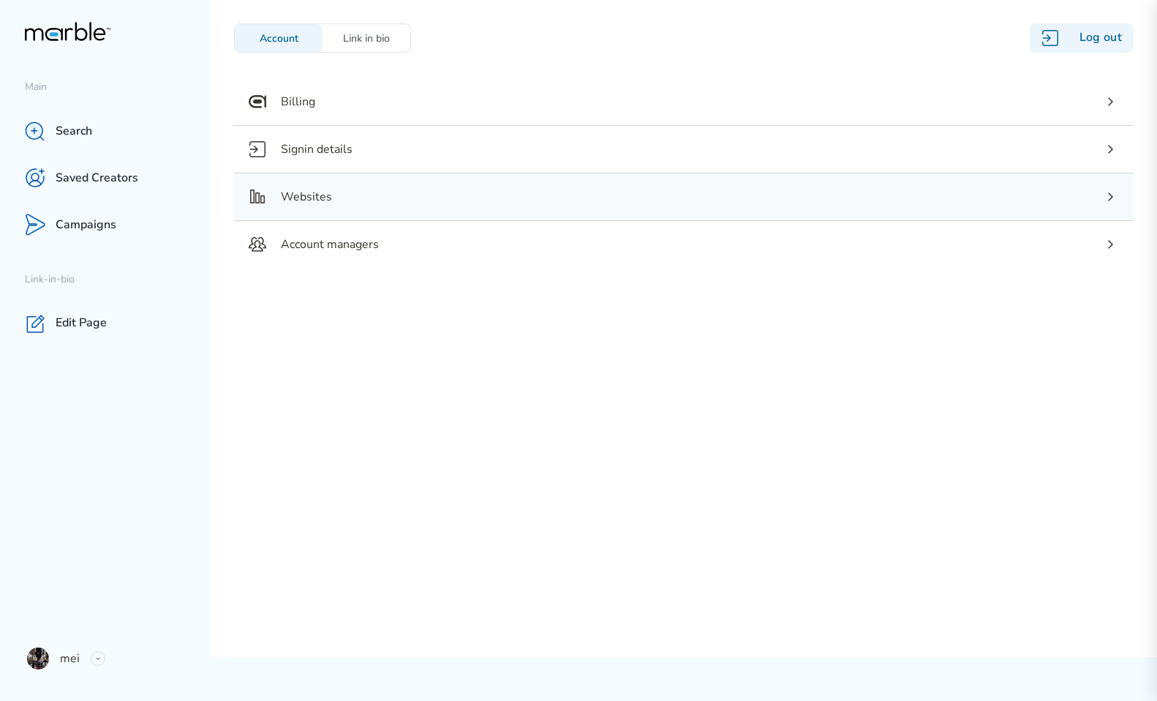
click at [310, 199] on p "Websites" at bounding box center [306, 197] width 51 height 18
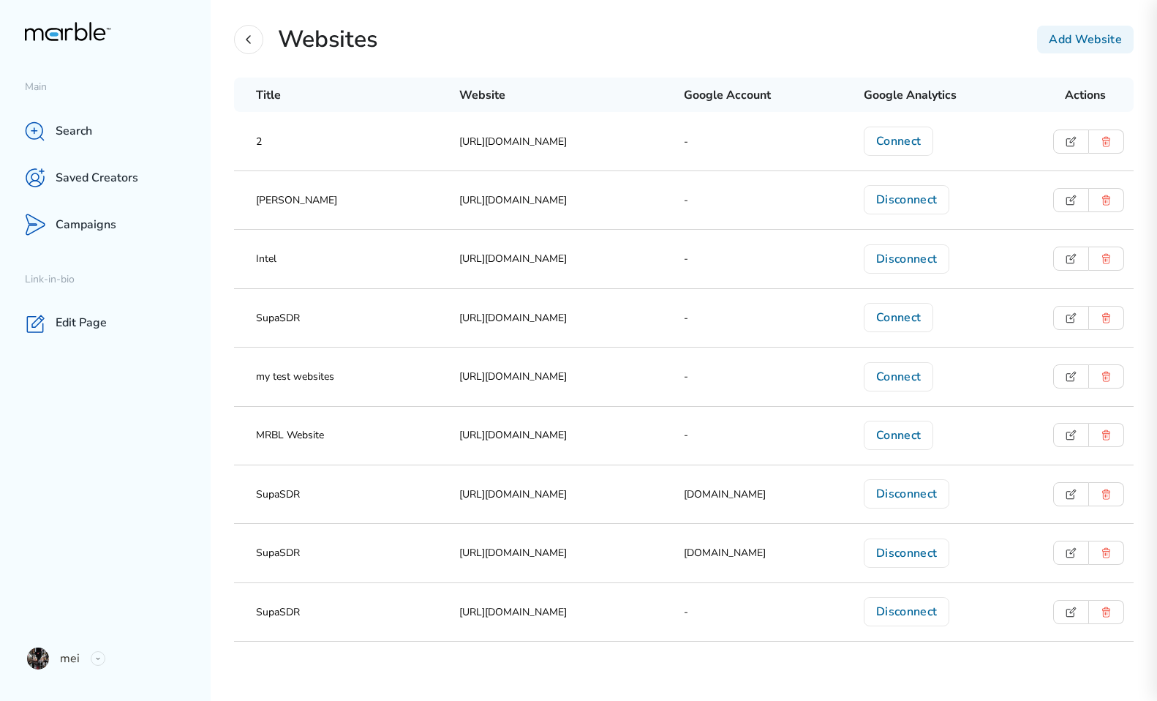
click at [241, 40] on icon at bounding box center [249, 40] width 18 height 18
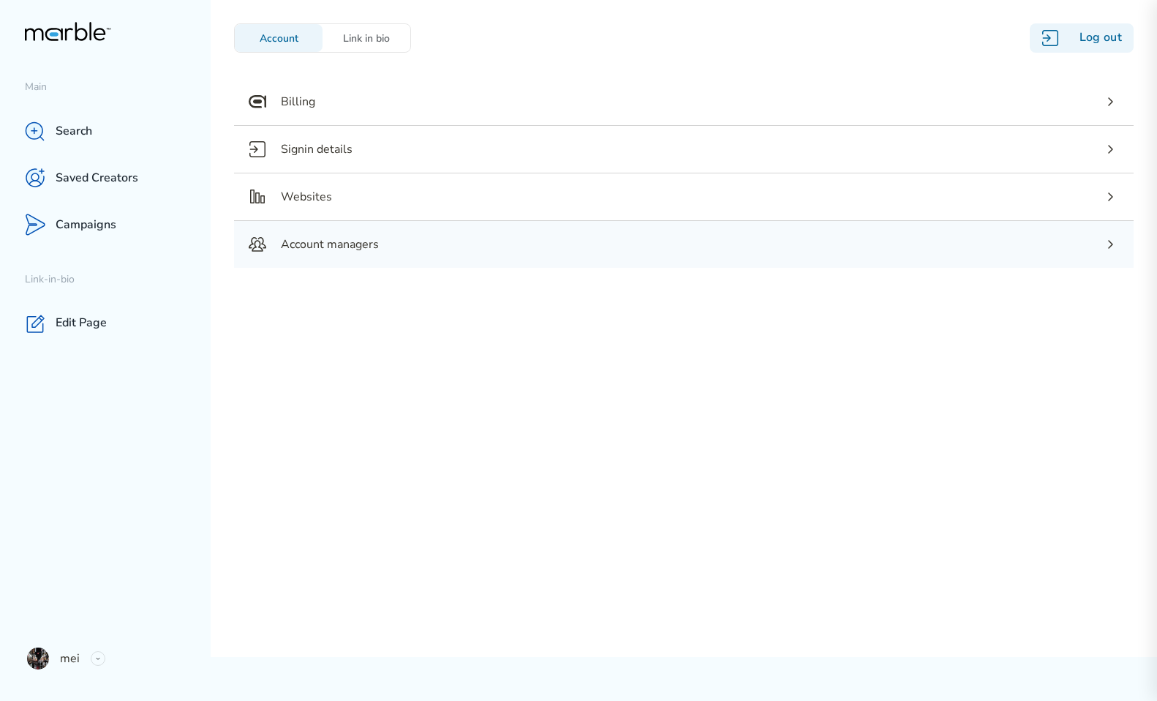
click at [315, 238] on p "Account managers" at bounding box center [330, 245] width 98 height 18
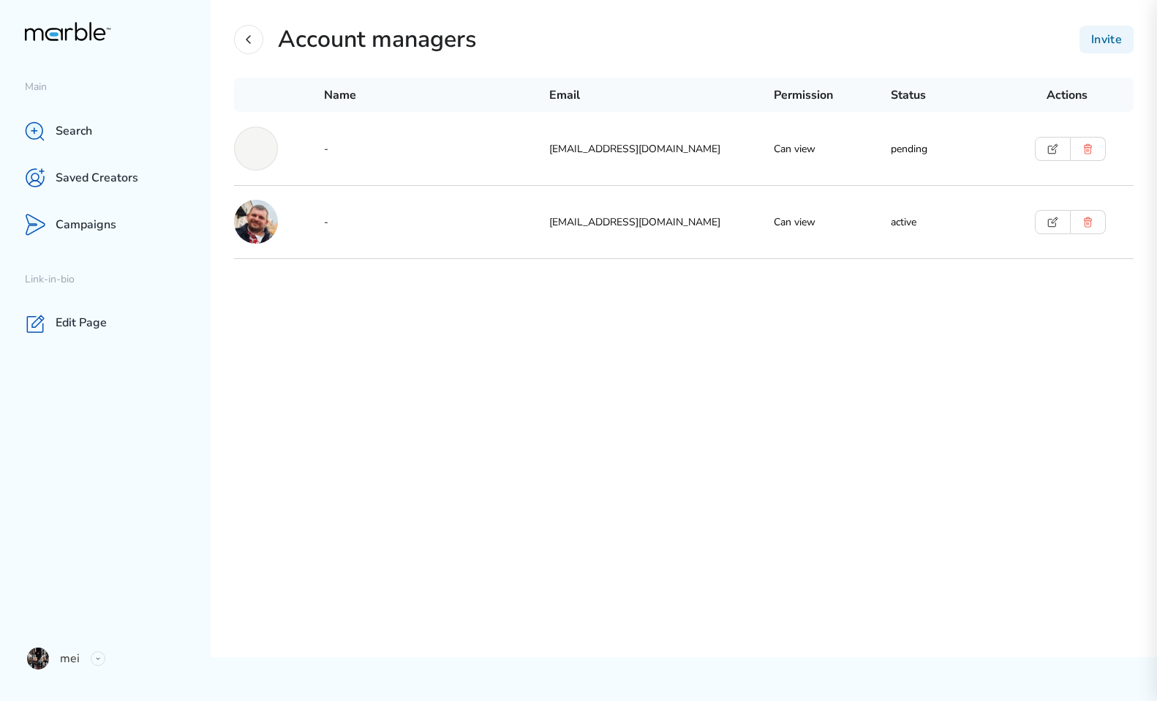
click at [257, 37] on div at bounding box center [248, 39] width 29 height 29
click at [252, 38] on icon at bounding box center [249, 40] width 18 height 18
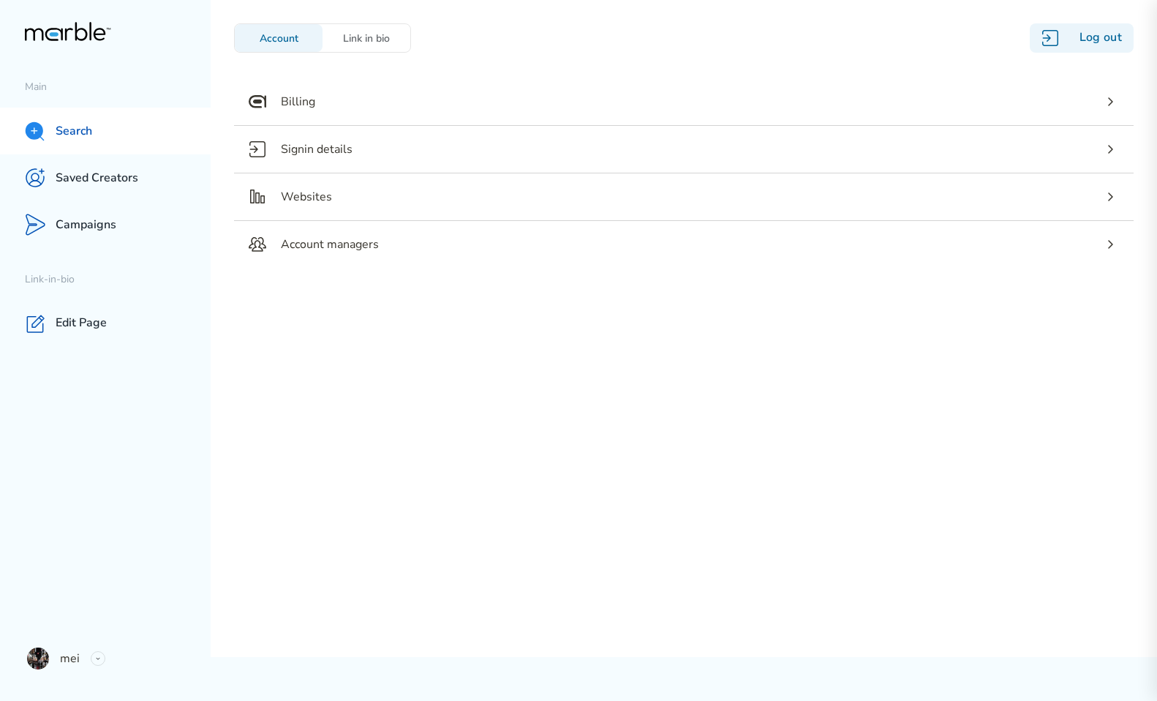
click at [89, 133] on p "Search" at bounding box center [74, 131] width 37 height 15
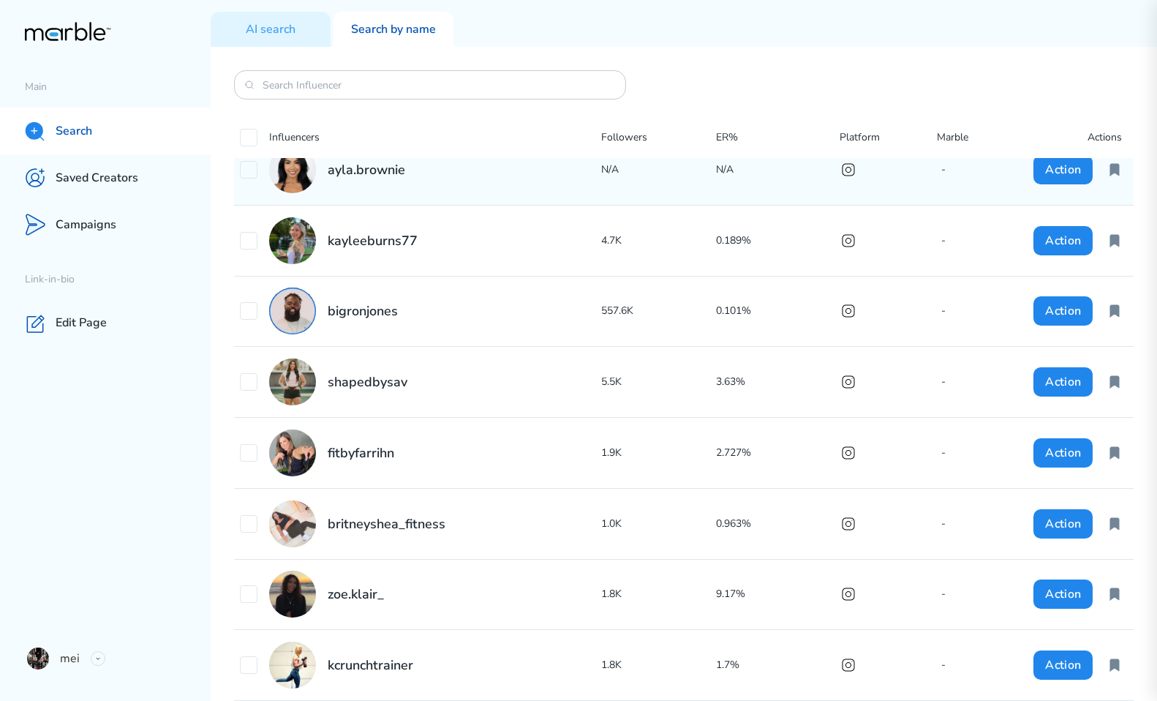
scroll to position [223, 0]
